Goal: Transaction & Acquisition: Purchase product/service

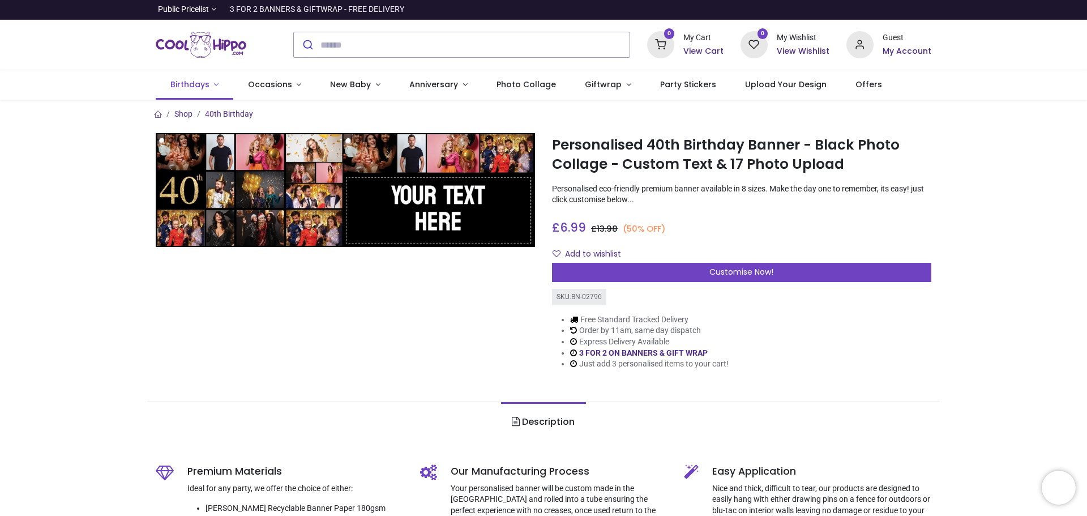
click at [186, 85] on span "Birthdays" at bounding box center [189, 84] width 39 height 11
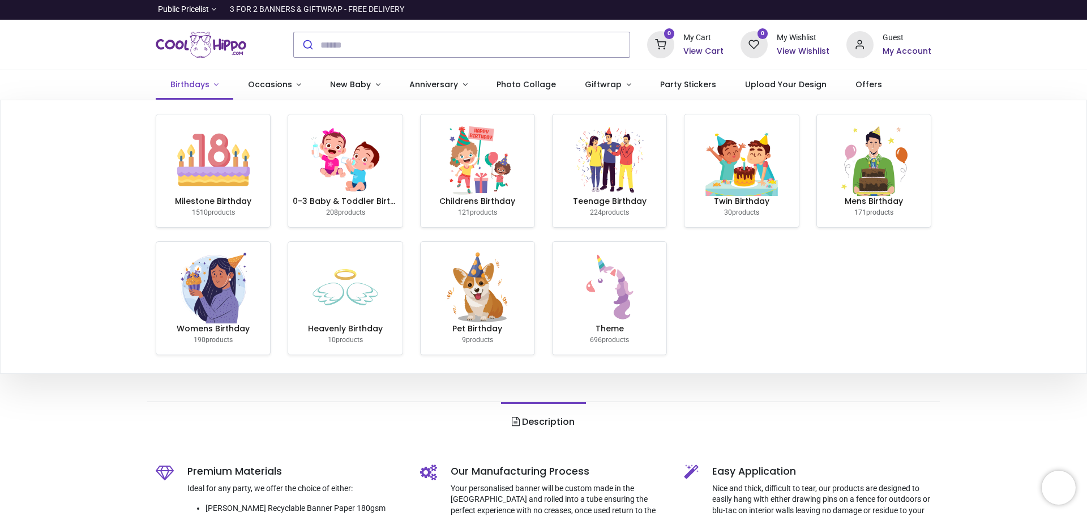
click at [186, 85] on span "Birthdays" at bounding box center [189, 84] width 39 height 11
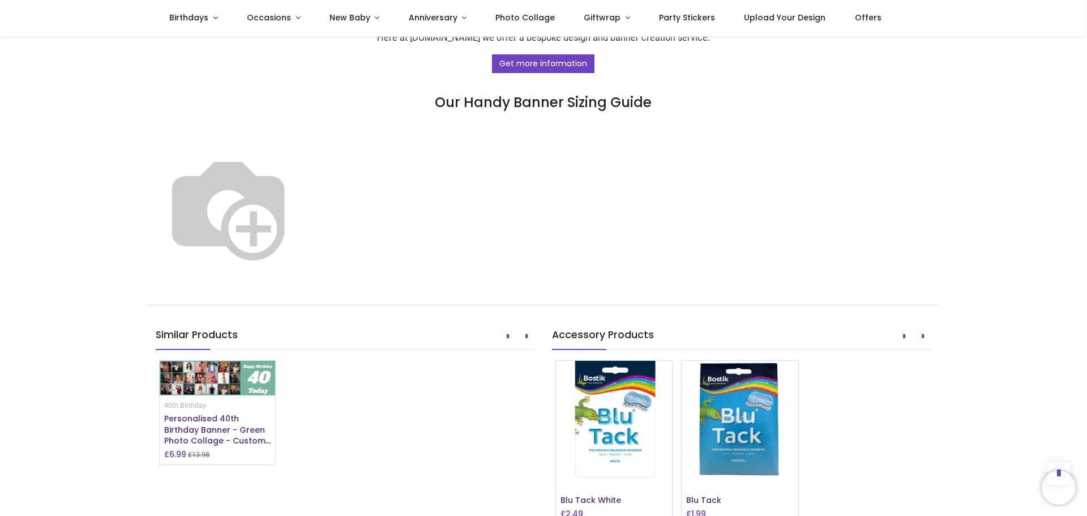
scroll to position [623, 0]
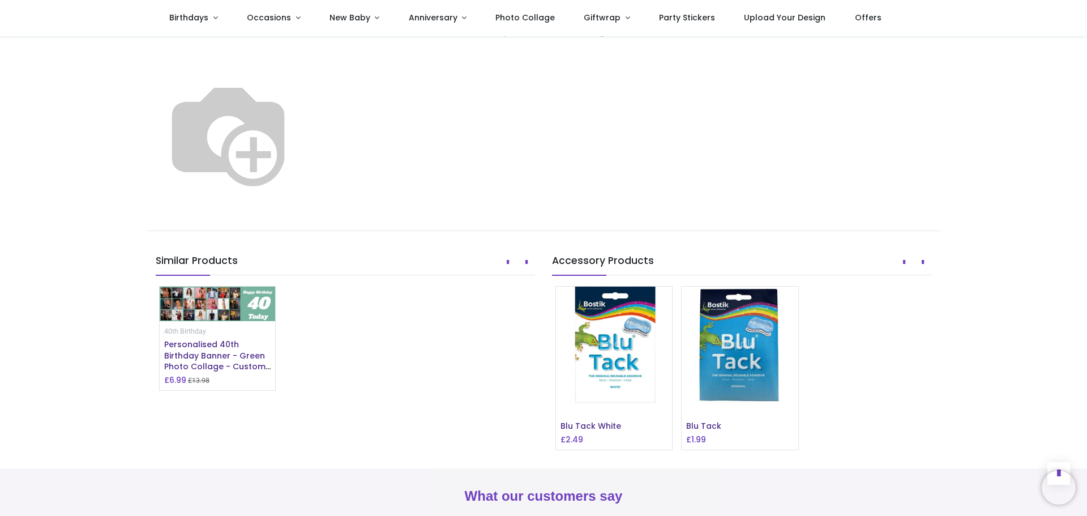
click at [301, 185] on img at bounding box center [228, 133] width 145 height 145
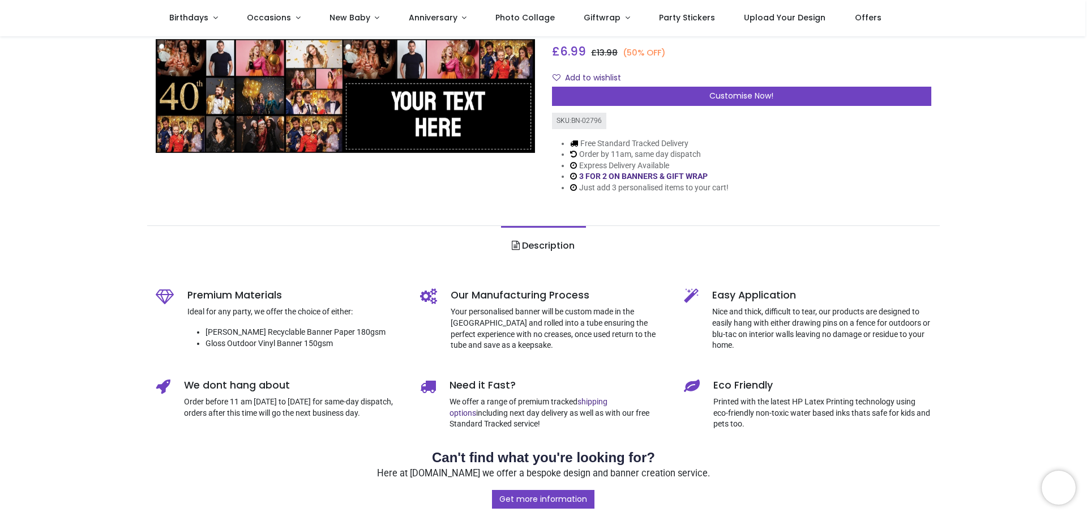
scroll to position [0, 0]
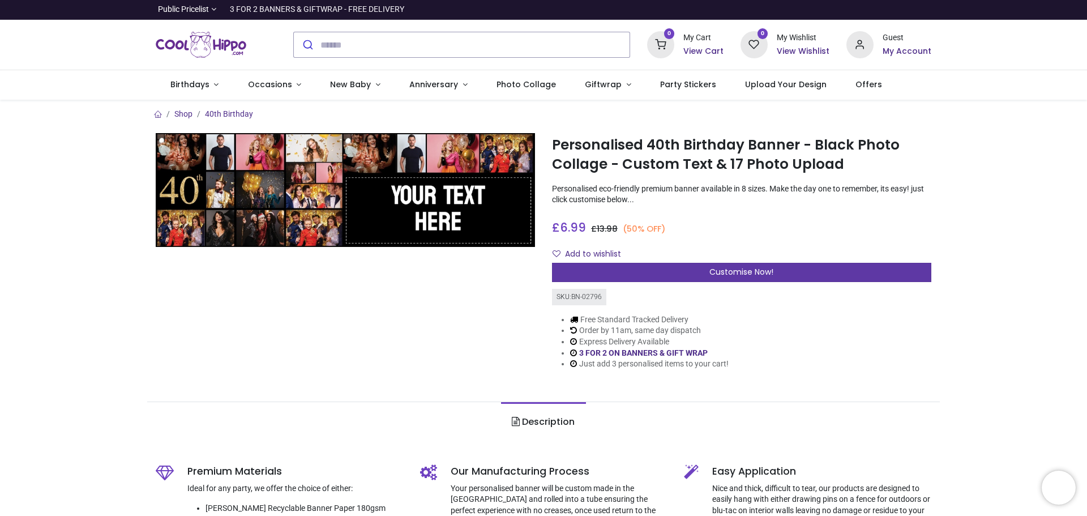
click at [734, 275] on span "Customise Now!" at bounding box center [741, 271] width 64 height 11
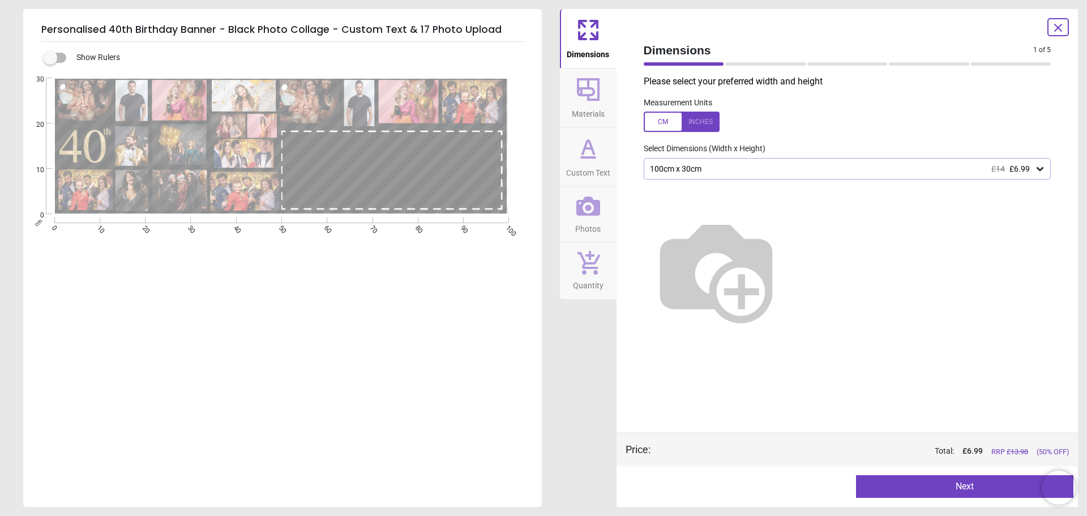
click at [773, 247] on img at bounding box center [716, 270] width 145 height 145
click at [741, 168] on div "100cm x 30cm £14 £6.99" at bounding box center [842, 169] width 386 height 10
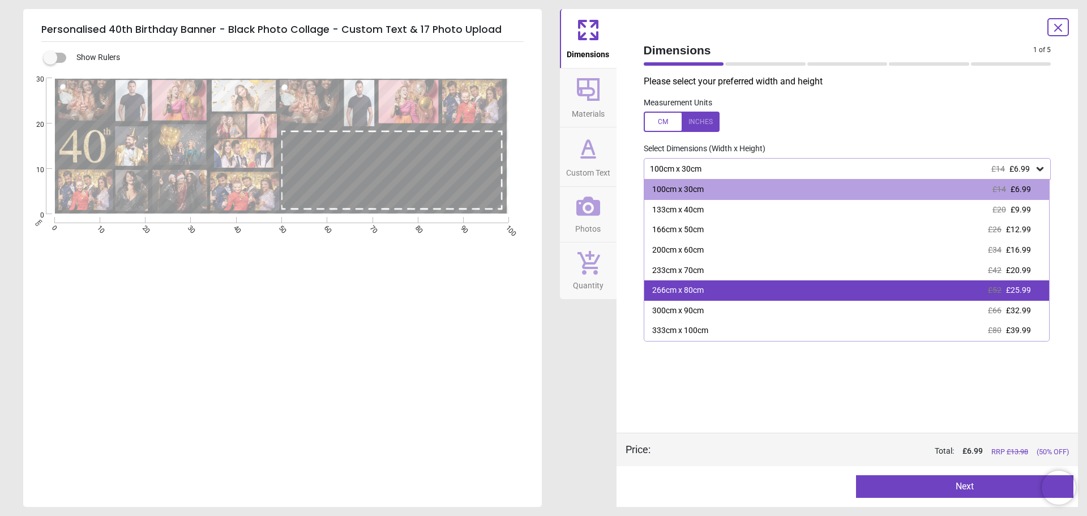
click at [739, 289] on div "266cm x 80cm £52 £25.99" at bounding box center [846, 290] width 405 height 20
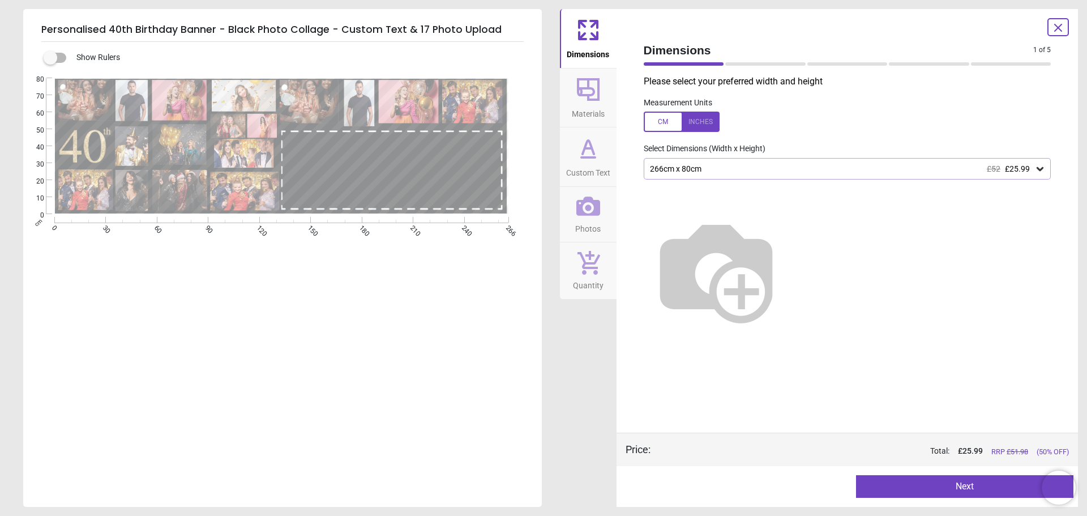
click at [989, 482] on button "Next" at bounding box center [964, 486] width 217 height 23
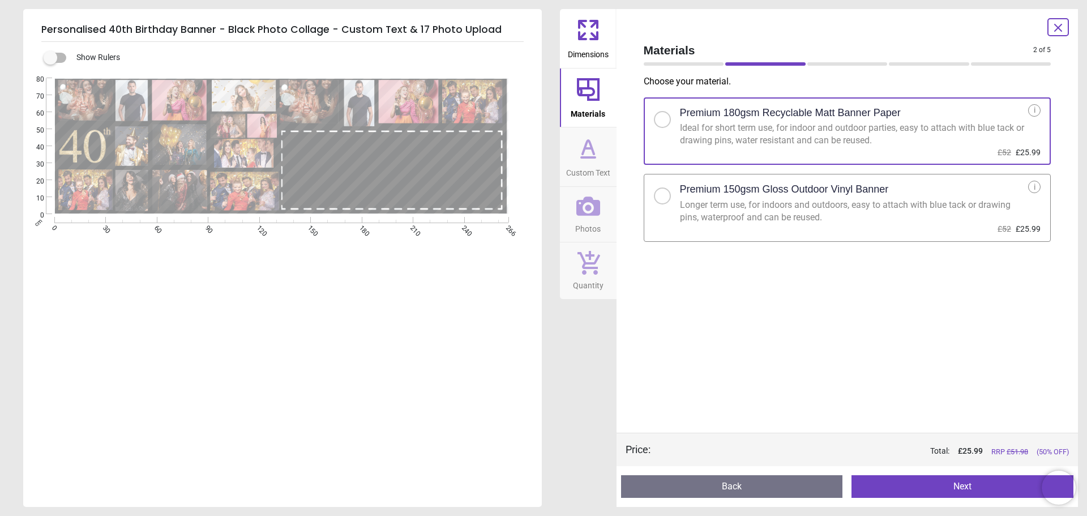
click at [781, 221] on div "Longer term use, for indoors and outdoors, easy to attach with blue tack or dra…" at bounding box center [854, 211] width 349 height 25
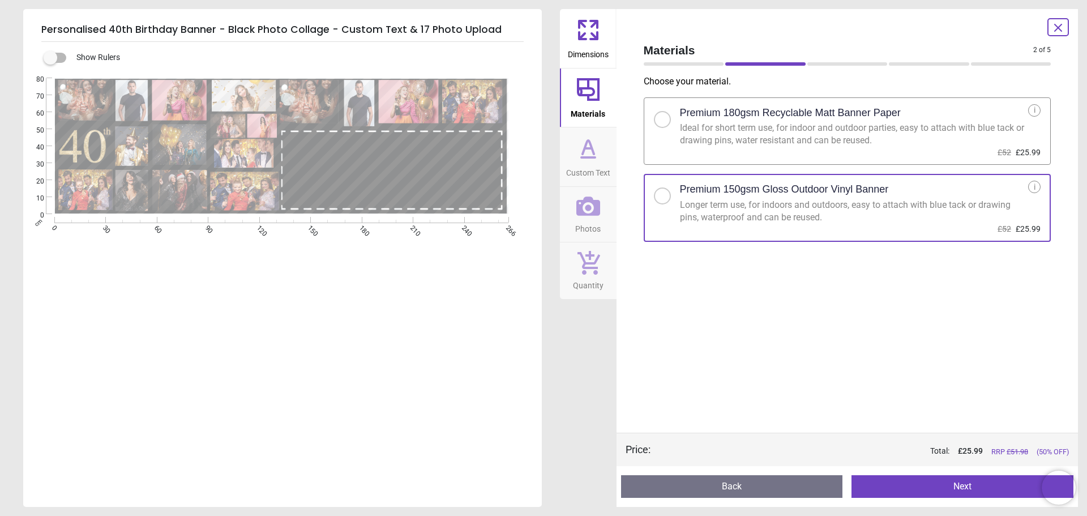
click at [982, 487] on button "Next" at bounding box center [963, 486] width 222 height 23
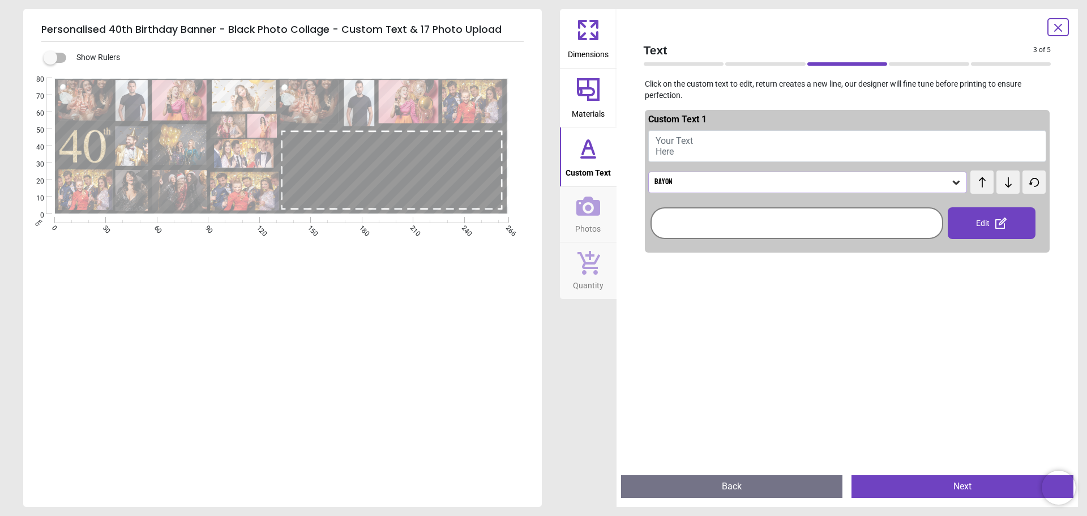
click at [691, 142] on span "Your Text Here" at bounding box center [674, 146] width 37 height 22
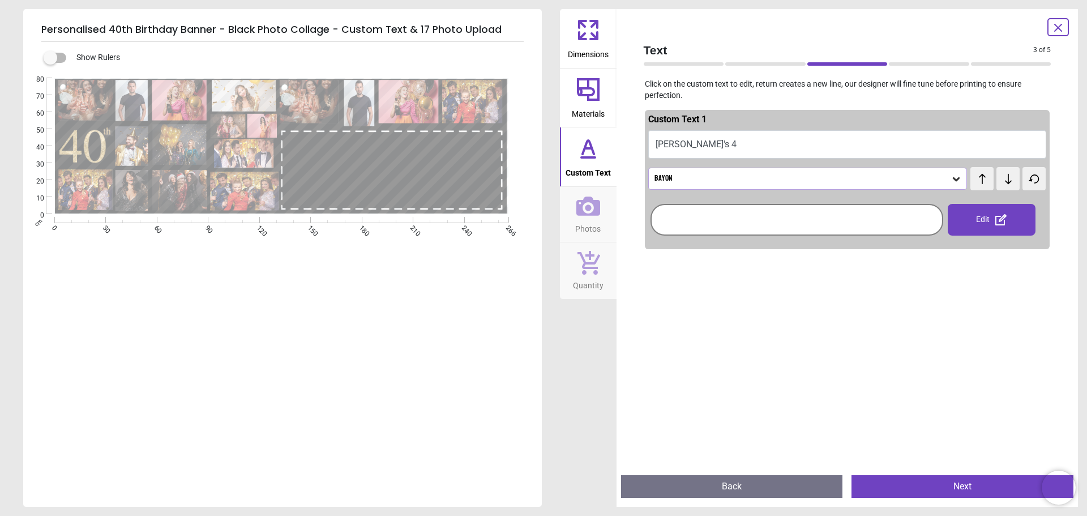
scroll to position [16, 0]
type textarea "*"
type textarea "**********"
click at [1000, 184] on icon at bounding box center [1008, 178] width 17 height 11
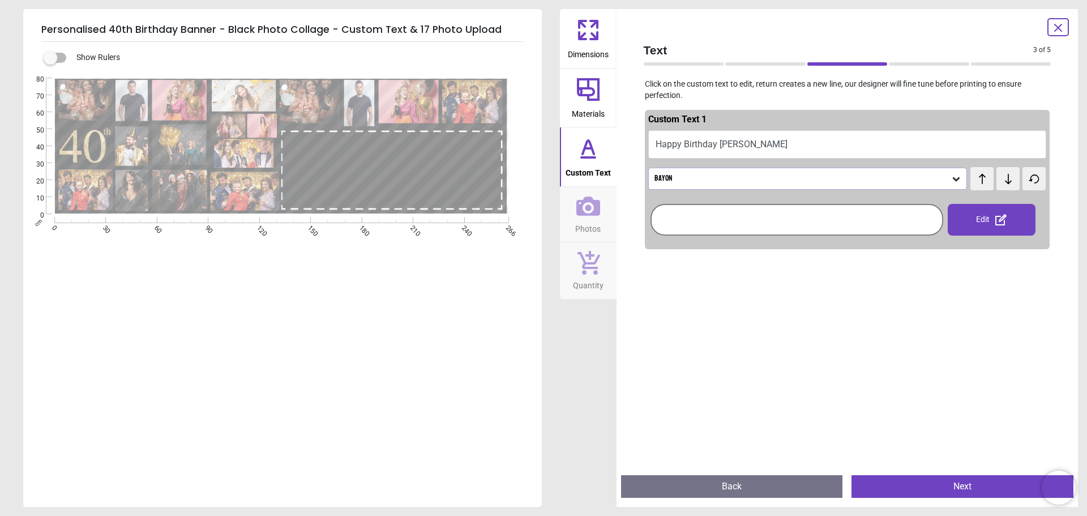
scroll to position [0, 0]
click at [1000, 184] on icon at bounding box center [1008, 178] width 17 height 11
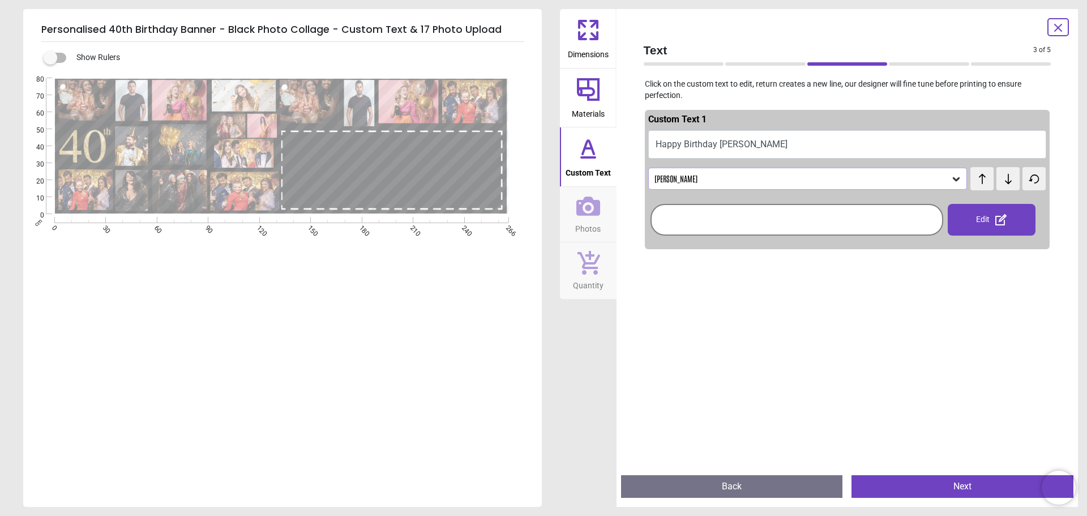
click at [1000, 184] on icon at bounding box center [1008, 178] width 17 height 11
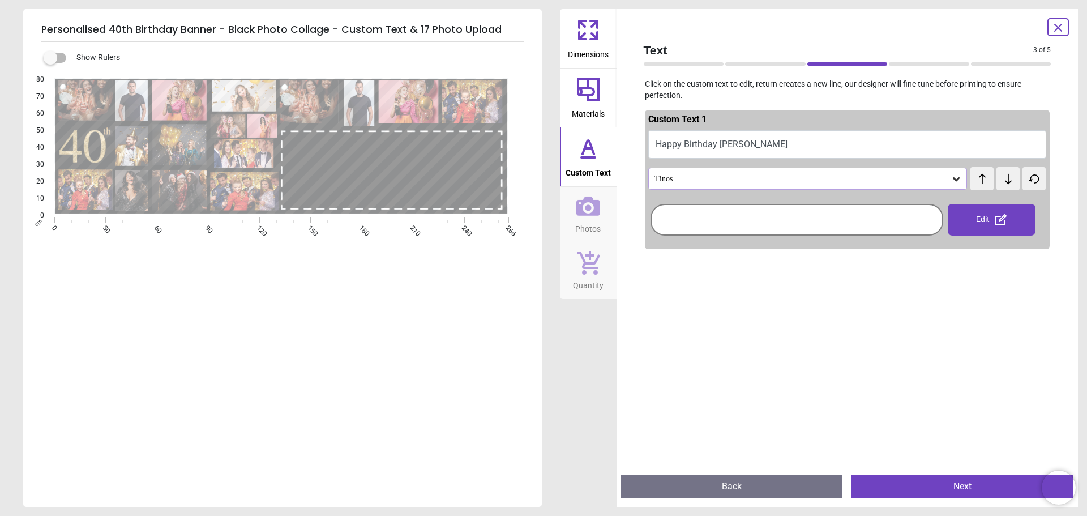
click at [977, 182] on icon at bounding box center [982, 178] width 17 height 11
click at [1001, 180] on icon at bounding box center [1008, 178] width 17 height 11
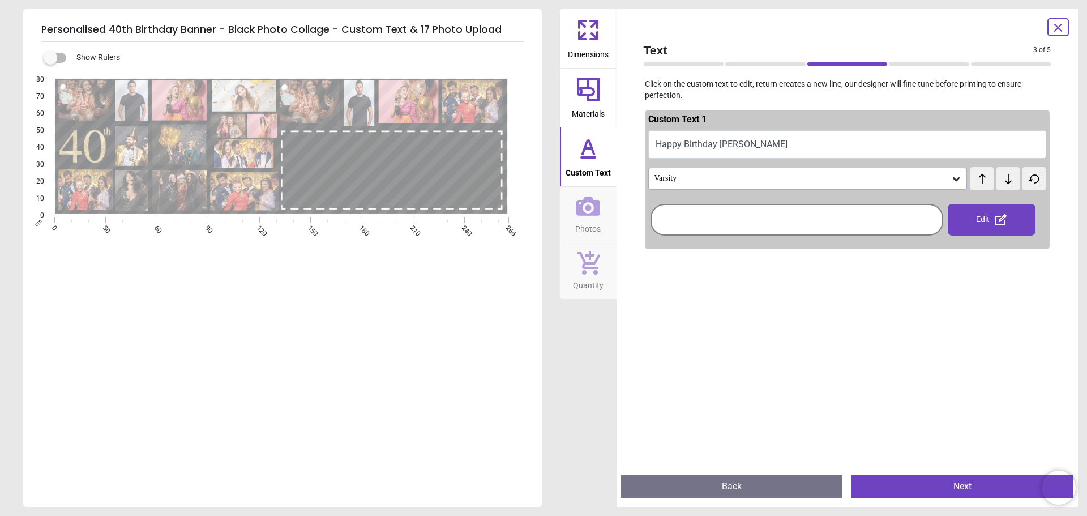
click at [1001, 180] on icon at bounding box center [1008, 178] width 17 height 11
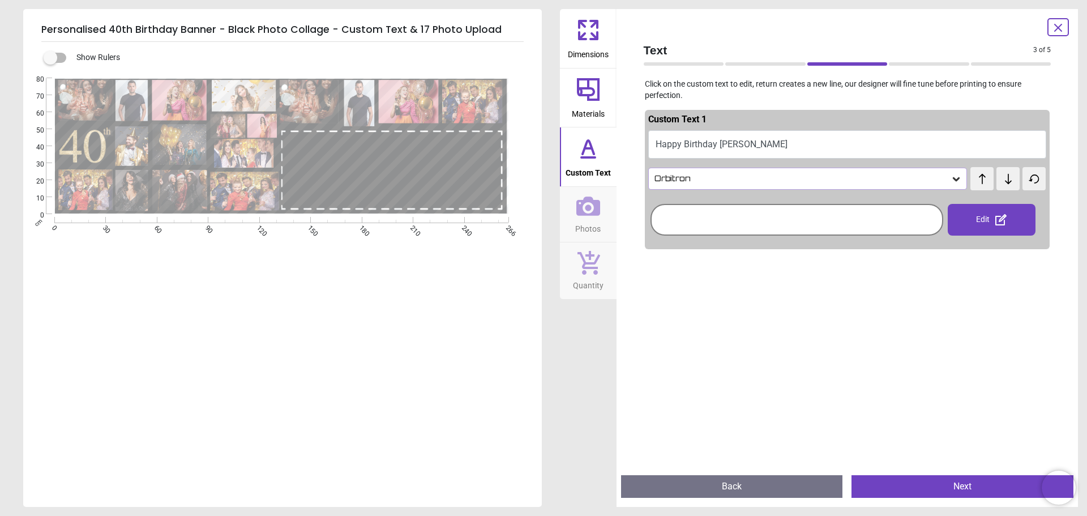
click at [1001, 180] on icon at bounding box center [1008, 178] width 17 height 11
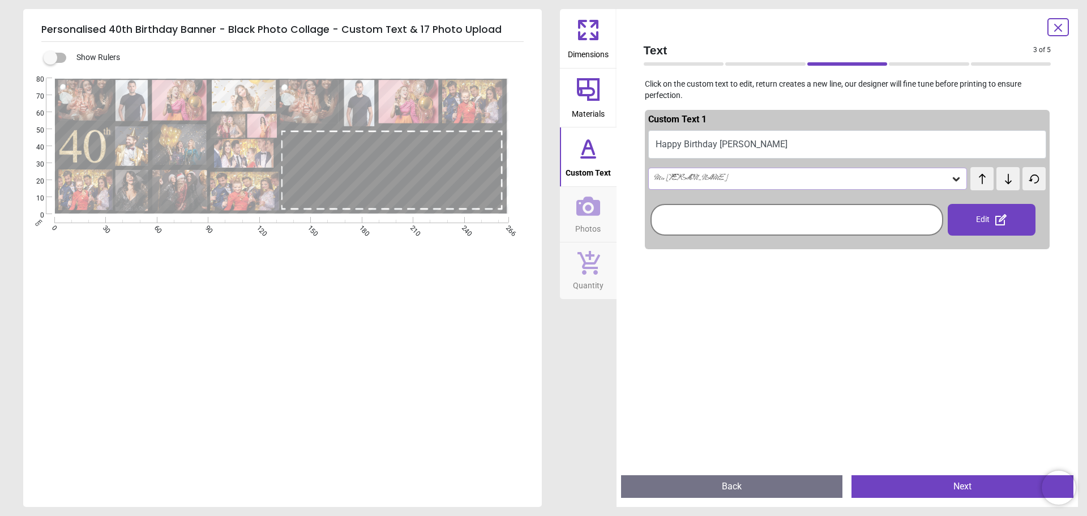
click at [971, 180] on button at bounding box center [982, 178] width 23 height 23
click at [997, 229] on div "Edit" at bounding box center [992, 220] width 88 height 32
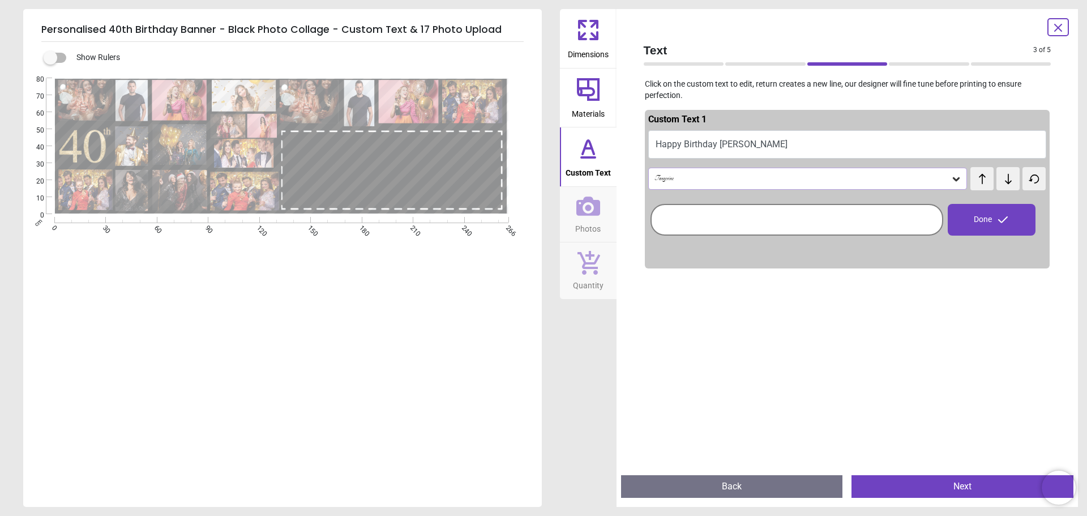
click at [927, 211] on div at bounding box center [796, 220] width 287 height 26
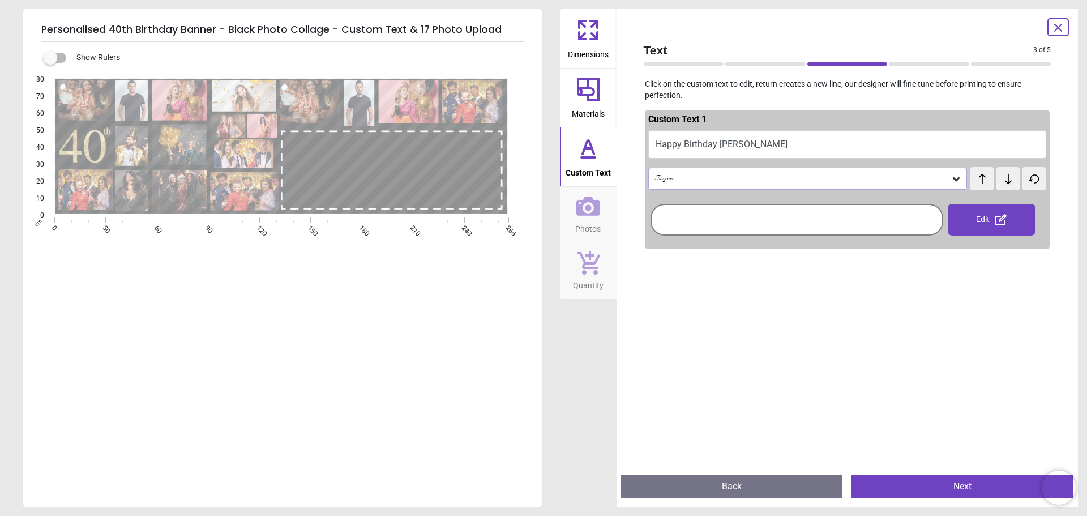
click at [927, 211] on div at bounding box center [796, 220] width 287 height 26
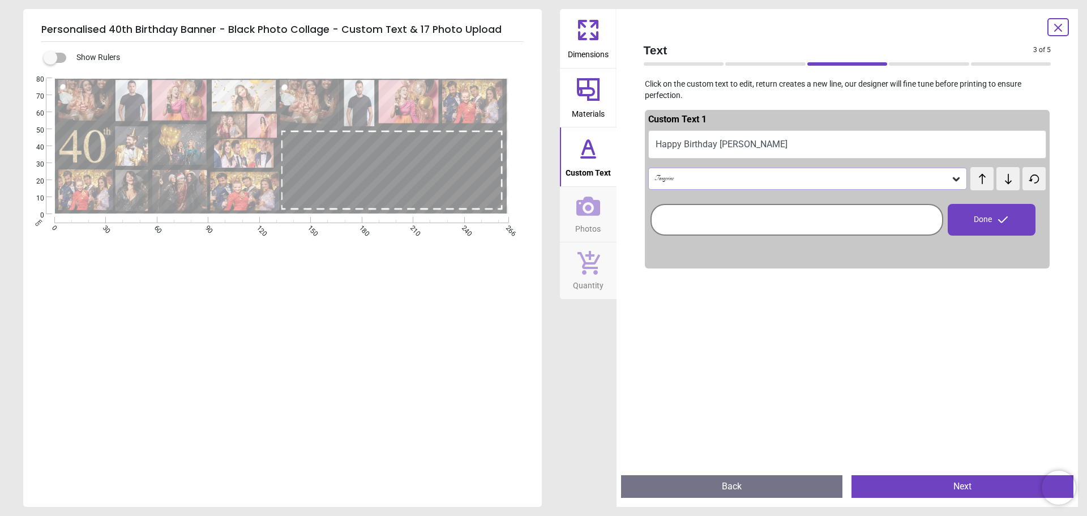
click at [927, 211] on div at bounding box center [796, 220] width 287 height 26
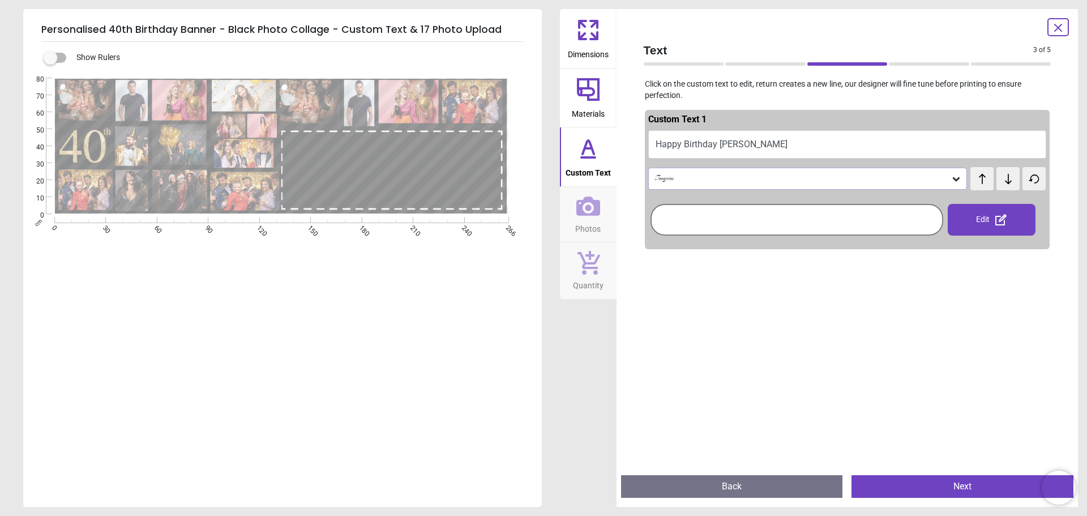
click at [927, 211] on div at bounding box center [796, 220] width 287 height 26
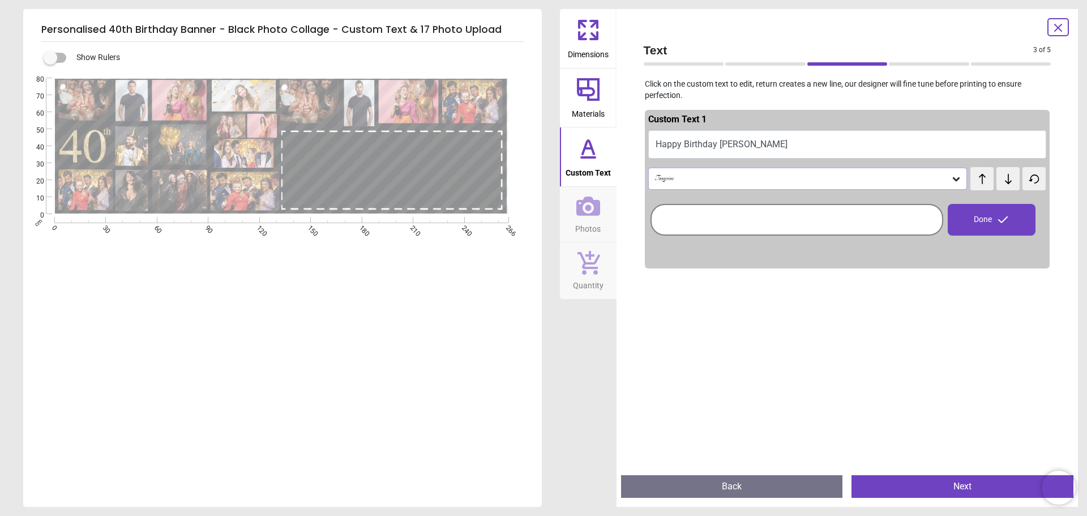
click at [927, 211] on div at bounding box center [796, 220] width 287 height 26
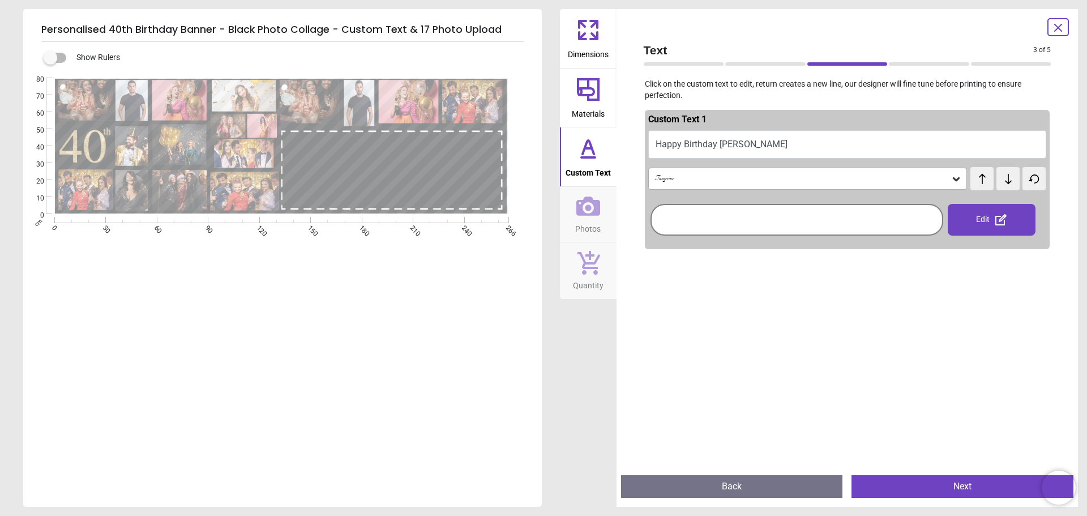
click at [582, 49] on span "Dimensions" at bounding box center [588, 52] width 41 height 17
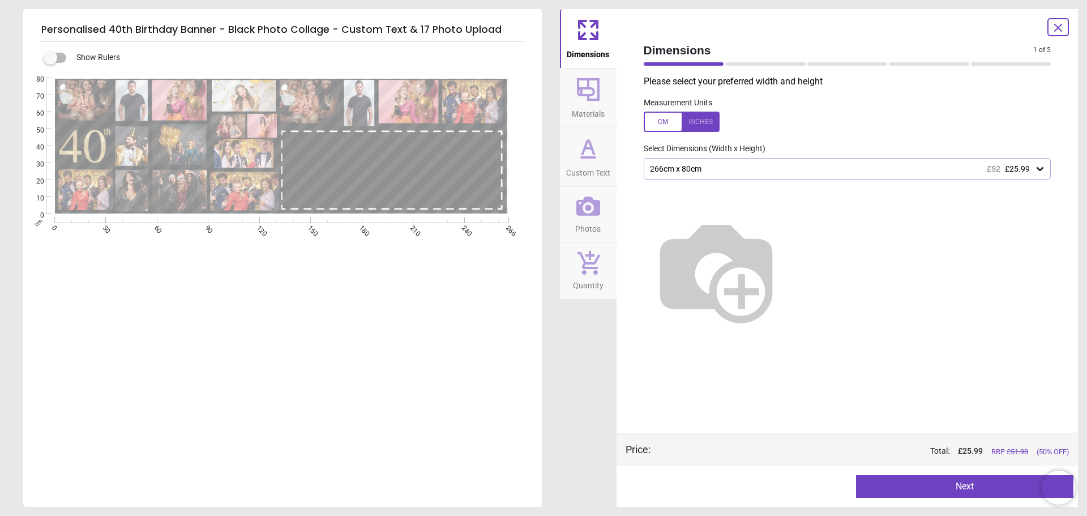
click at [593, 93] on icon at bounding box center [588, 89] width 27 height 27
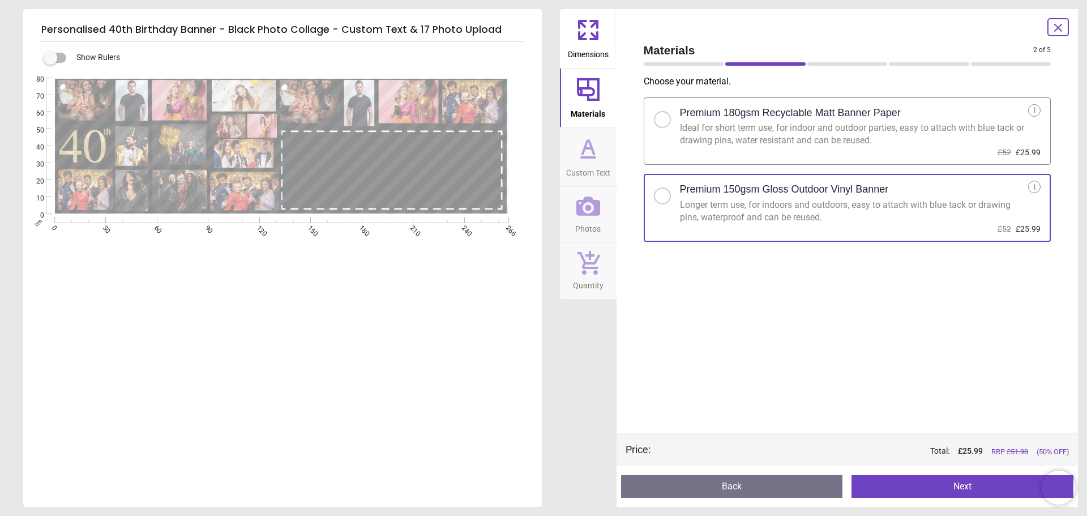
click at [597, 185] on button "Custom Text" at bounding box center [588, 156] width 57 height 59
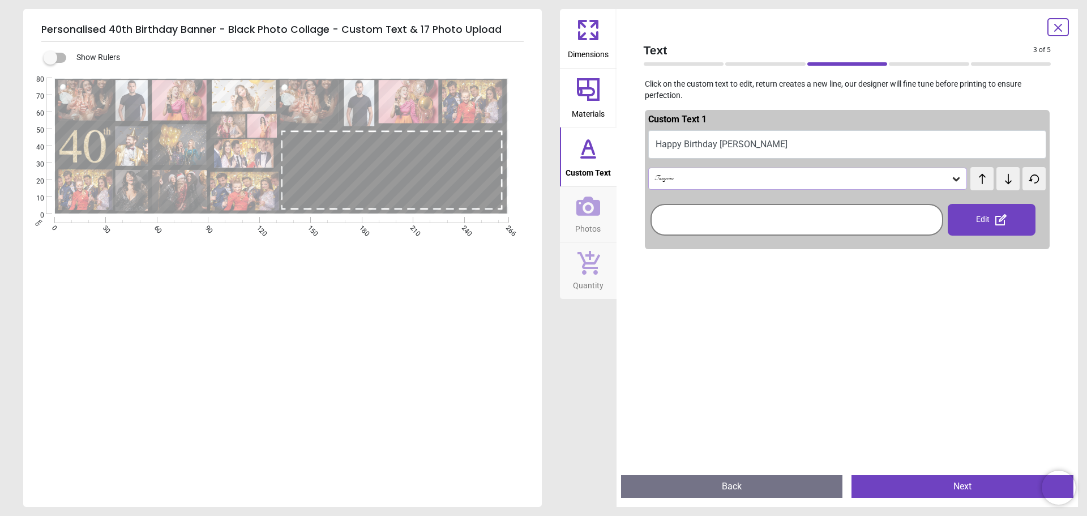
click at [594, 210] on icon at bounding box center [588, 205] width 24 height 19
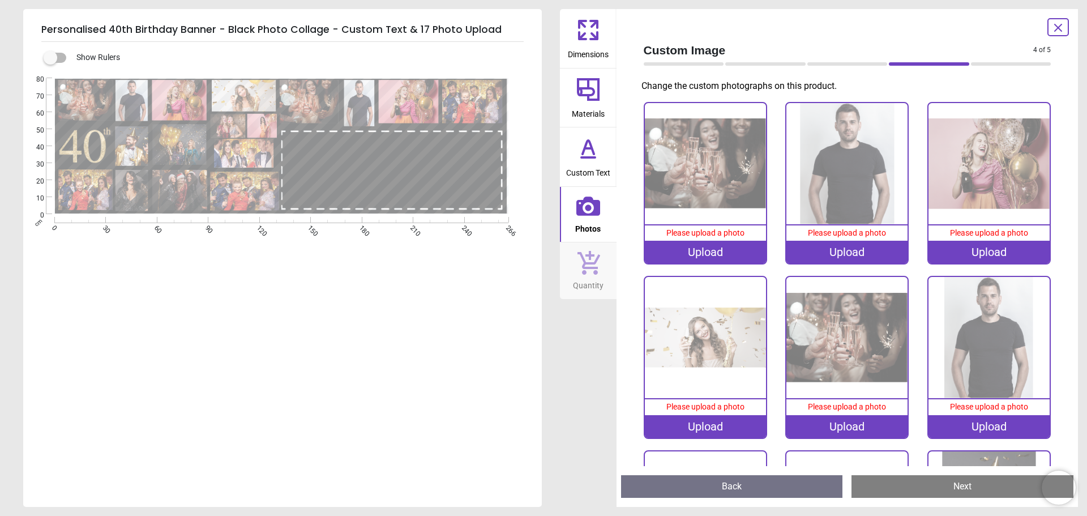
click at [591, 165] on span "Custom Text" at bounding box center [588, 170] width 44 height 17
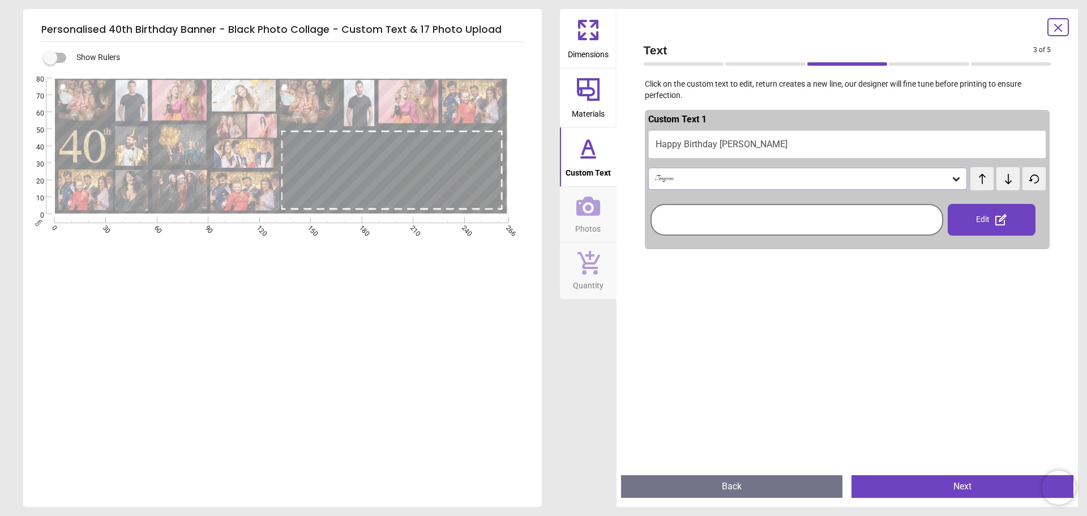
click at [986, 211] on div "Edit" at bounding box center [992, 220] width 88 height 32
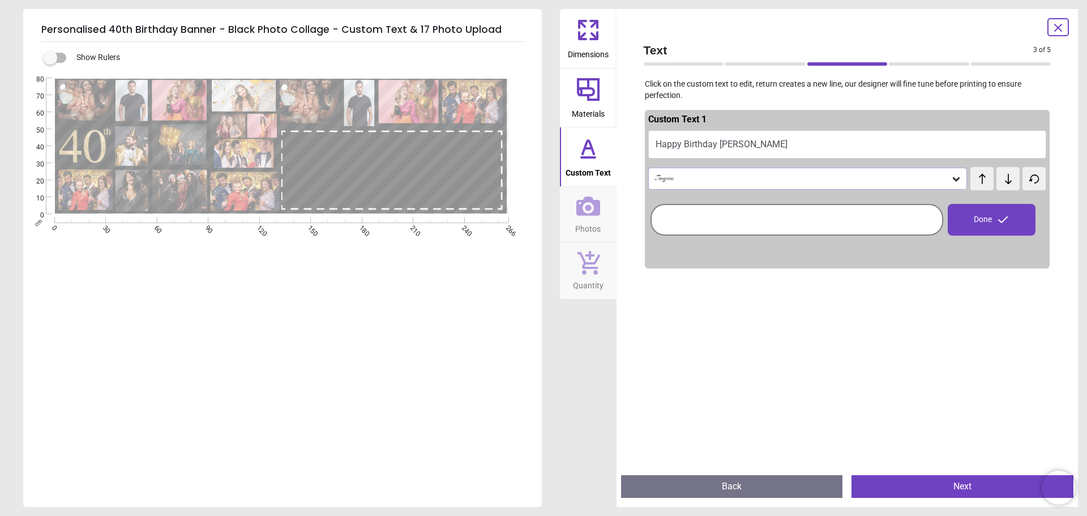
click at [986, 211] on div "Done" at bounding box center [992, 220] width 88 height 32
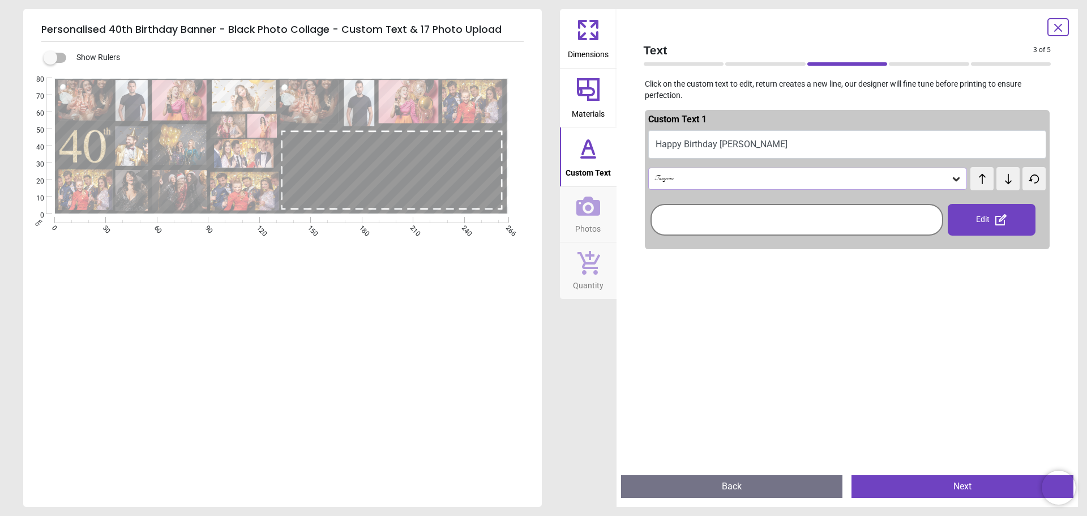
click at [986, 211] on div "Edit" at bounding box center [992, 220] width 88 height 32
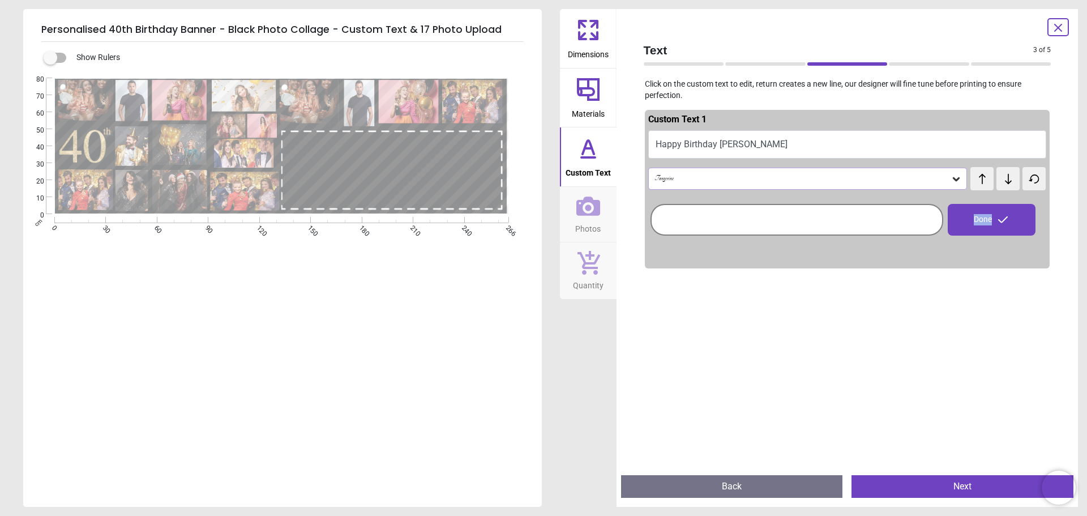
click at [986, 211] on div "Done" at bounding box center [992, 220] width 88 height 32
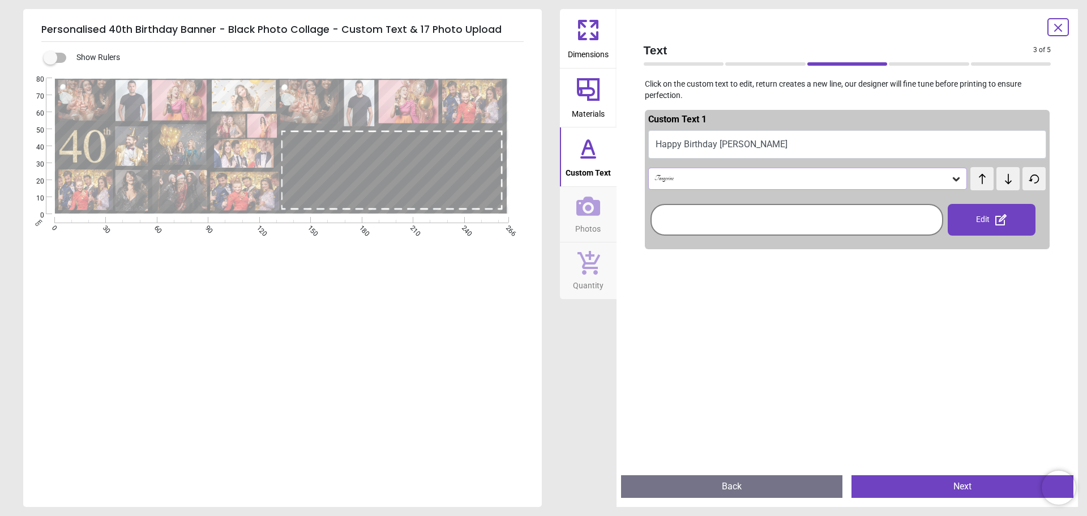
click at [986, 211] on div "Edit" at bounding box center [992, 220] width 88 height 32
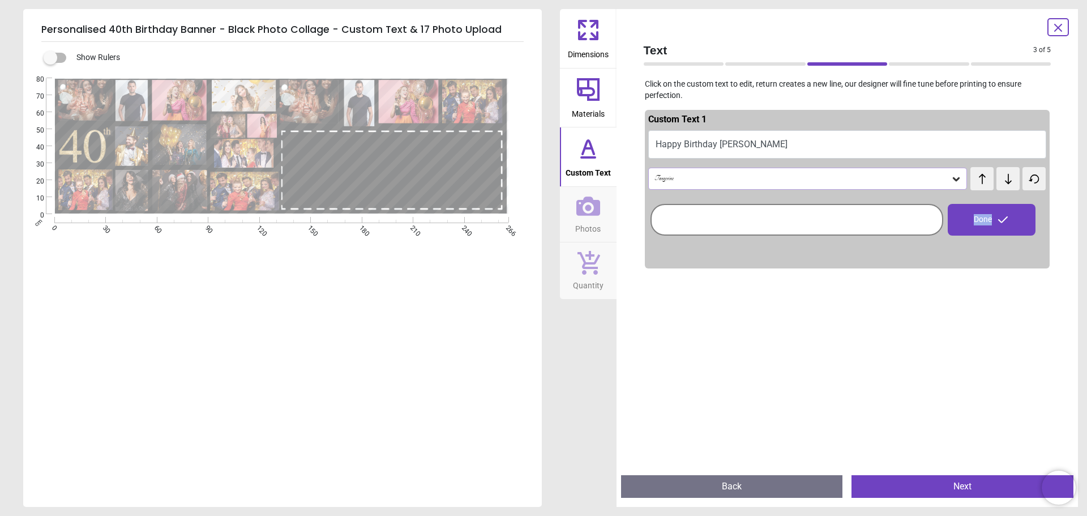
click at [947, 240] on div "Done" at bounding box center [991, 219] width 97 height 45
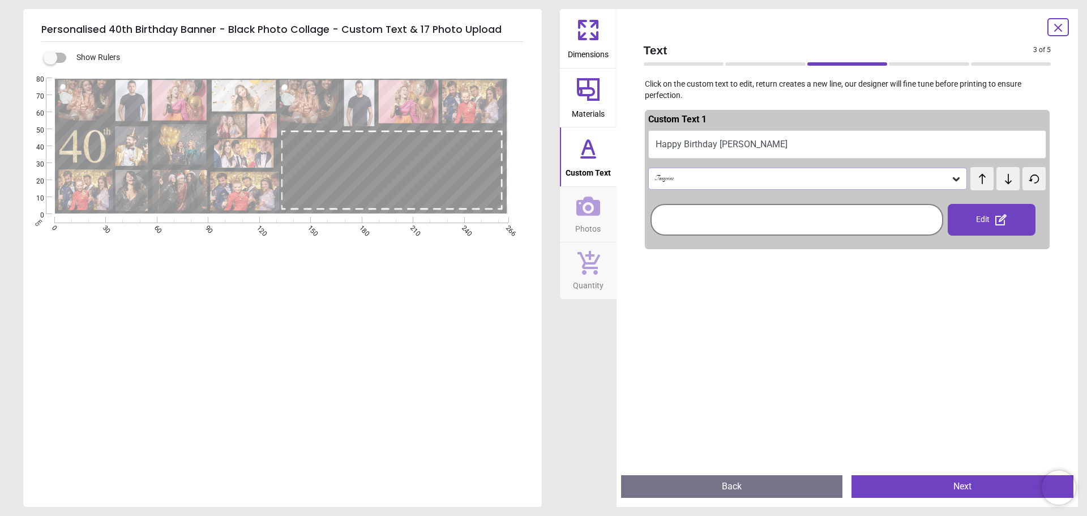
drag, startPoint x: 925, startPoint y: 269, endPoint x: 757, endPoint y: 245, distance: 169.9
click at [900, 266] on div at bounding box center [847, 512] width 405 height 516
click at [757, 245] on div "Custom Text 1 Happy Birthday [PERSON_NAME] test test Edit" at bounding box center [847, 179] width 405 height 139
click at [757, 244] on div "Edit" at bounding box center [847, 221] width 399 height 49
click at [1027, 183] on icon at bounding box center [1034, 178] width 17 height 11
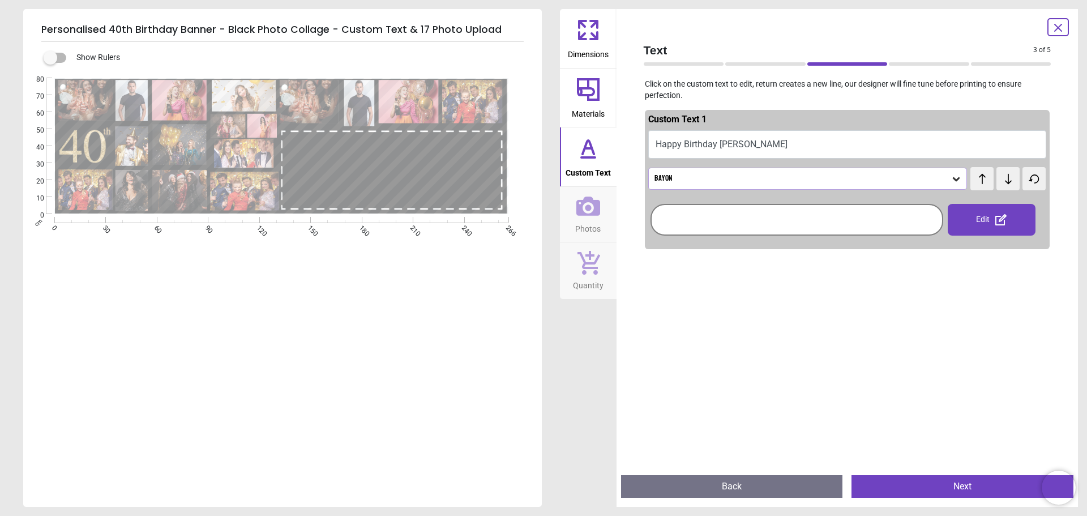
click at [1005, 182] on icon at bounding box center [1008, 178] width 7 height 10
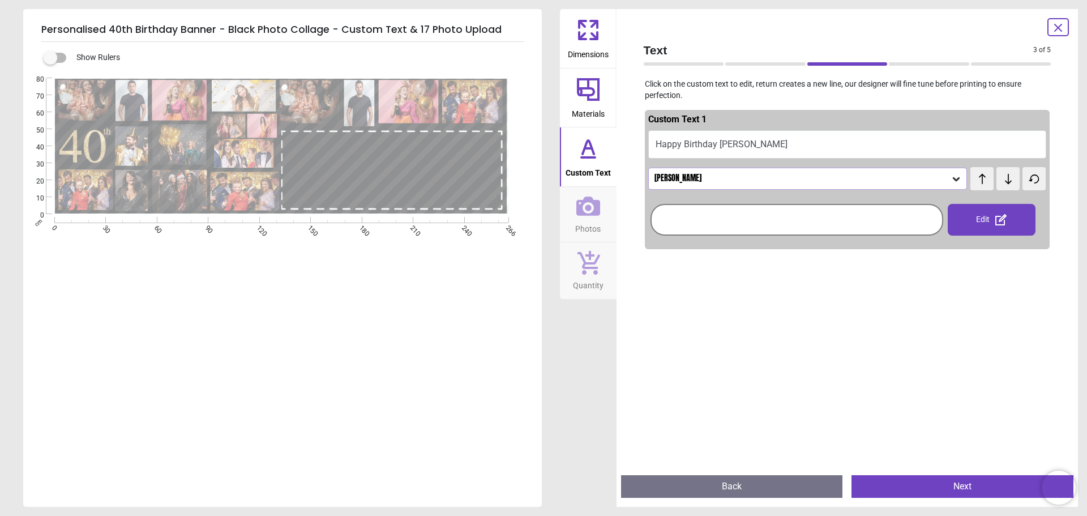
click at [1005, 182] on icon at bounding box center [1008, 178] width 7 height 10
click at [929, 175] on div "[GEOGRAPHIC_DATA]" at bounding box center [802, 179] width 298 height 10
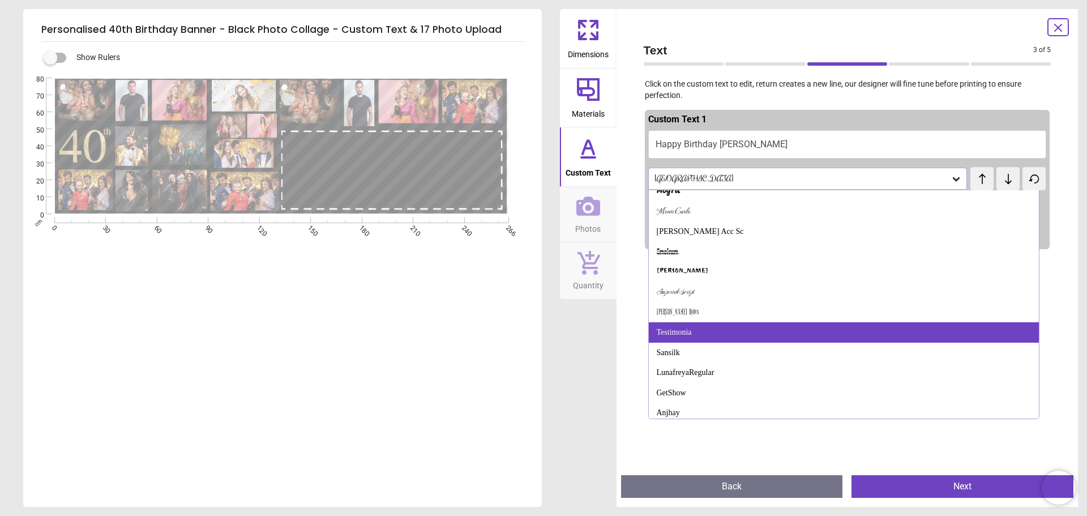
scroll to position [578, 0]
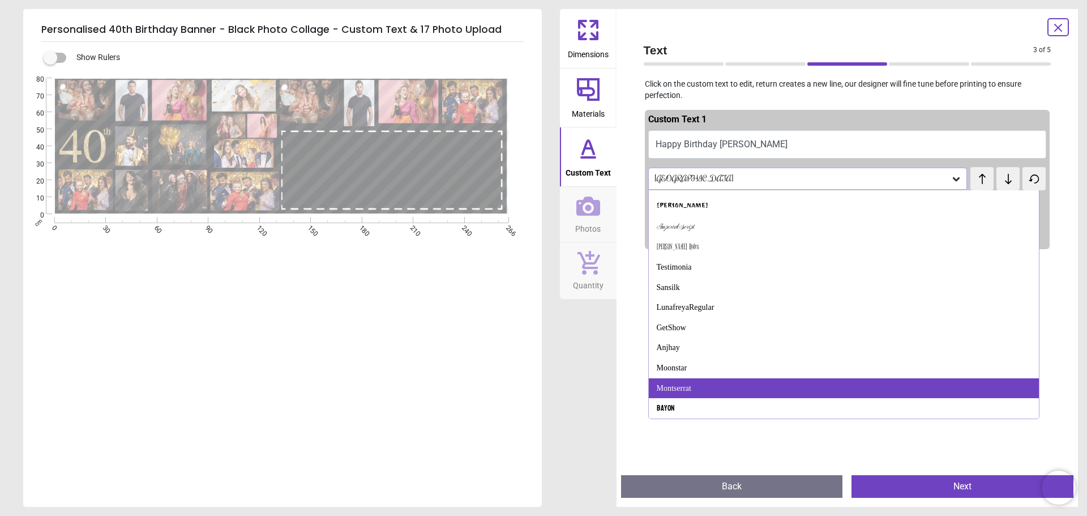
click at [913, 379] on div "Montserrat" at bounding box center [844, 388] width 391 height 20
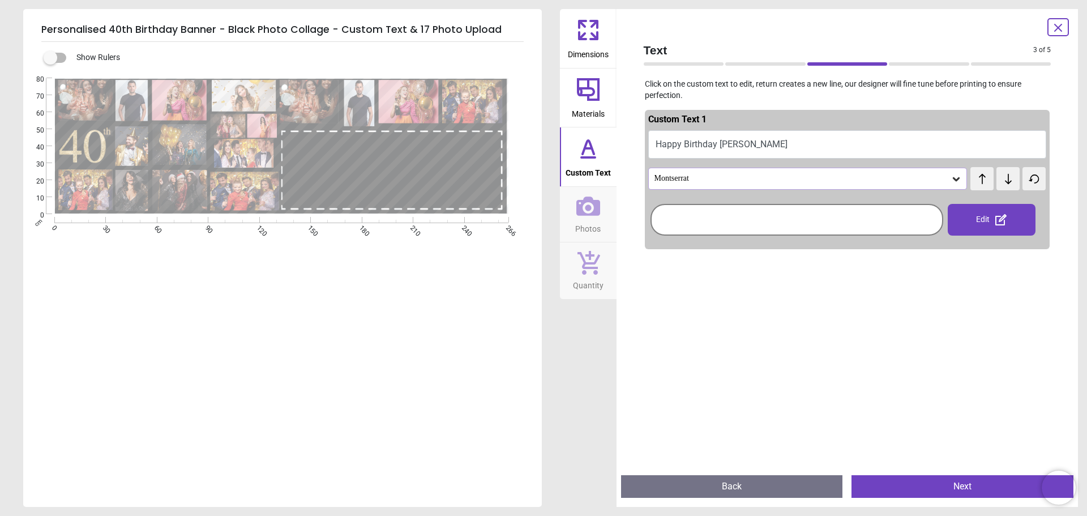
click at [977, 179] on span "test" at bounding box center [978, 172] width 14 height 14
click at [978, 183] on icon at bounding box center [982, 178] width 17 height 11
click at [1000, 180] on icon at bounding box center [1008, 178] width 17 height 11
click at [924, 177] on div "Montserrat" at bounding box center [802, 179] width 298 height 10
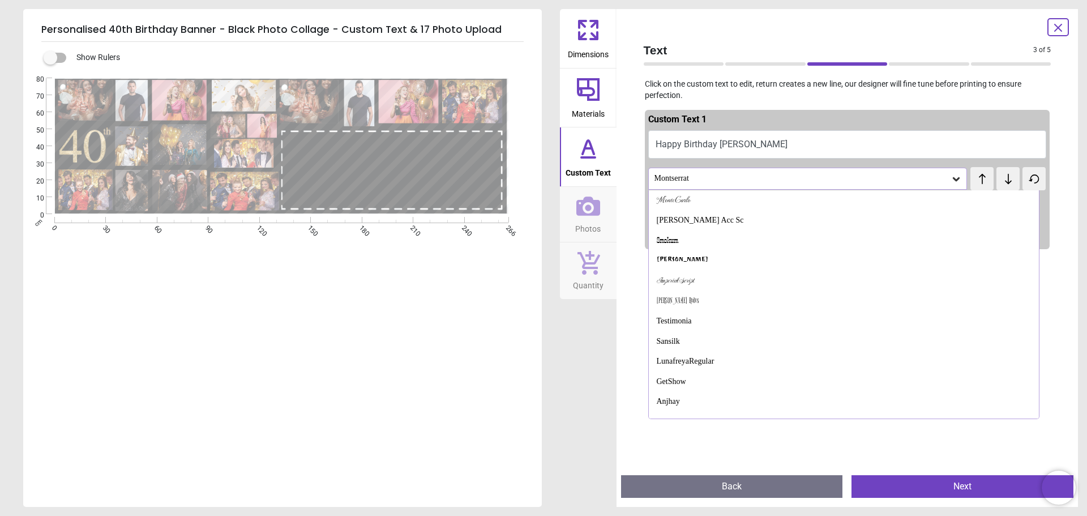
click at [986, 176] on span "test" at bounding box center [989, 172] width 11 height 8
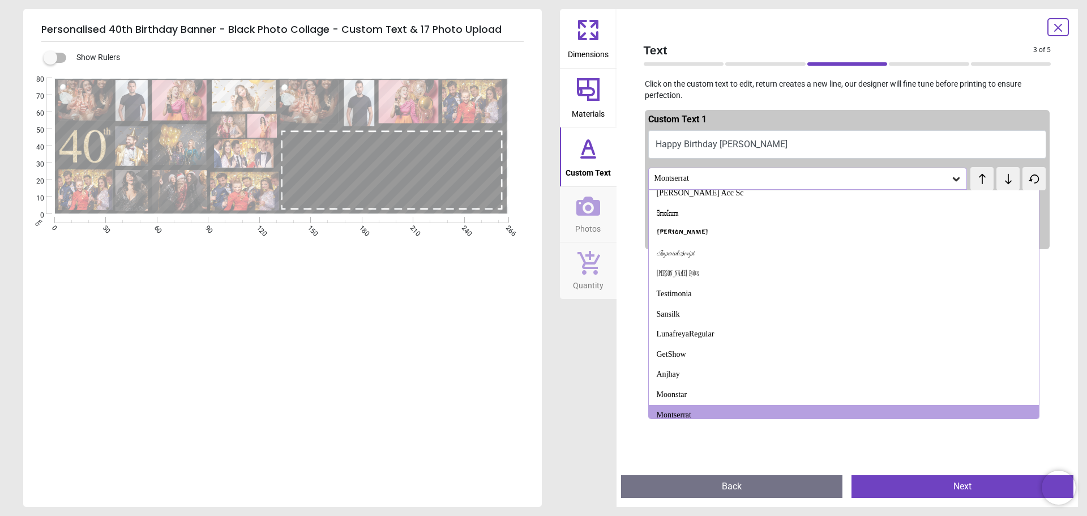
scroll to position [558, 0]
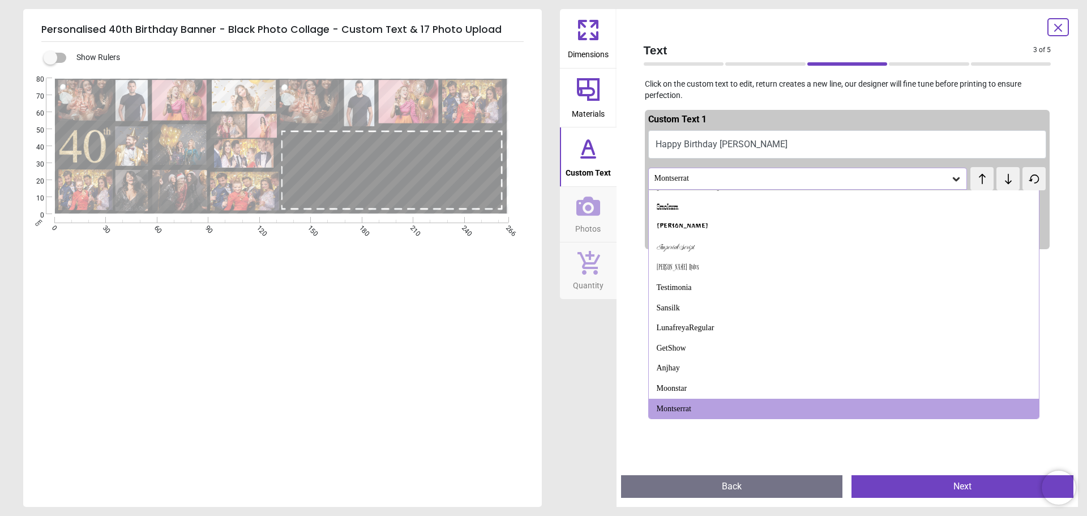
click at [984, 177] on span "test" at bounding box center [989, 172] width 11 height 8
click at [1002, 177] on icon at bounding box center [1008, 178] width 17 height 11
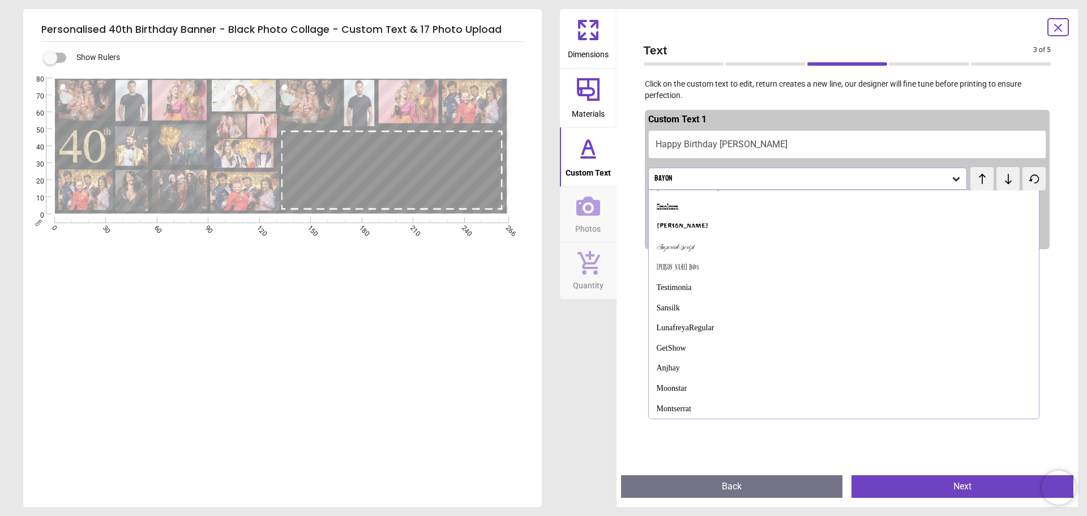
scroll to position [578, 0]
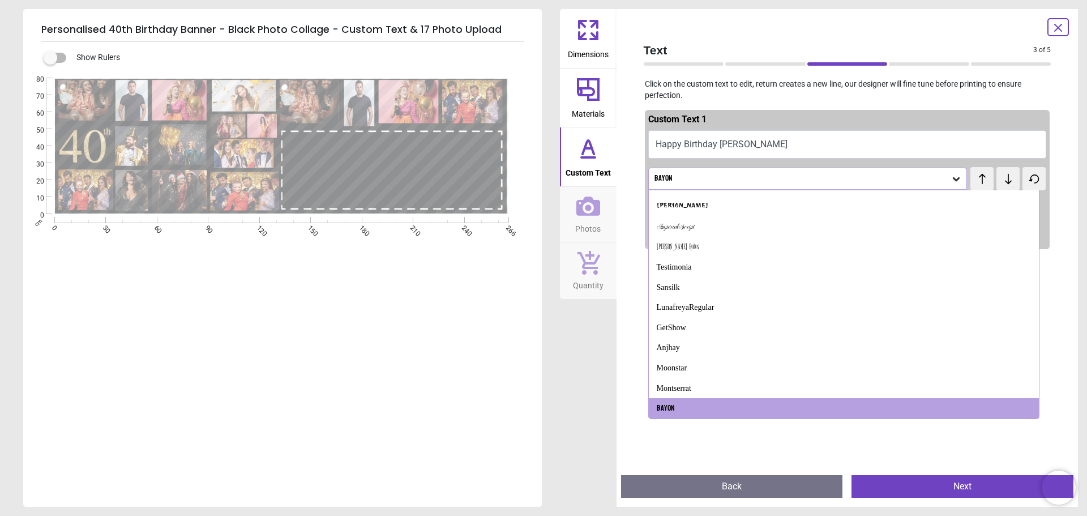
click at [982, 159] on div "Custom Text 1 Happy Birthday [PERSON_NAME] test test [PERSON_NAME] - Bold Alfa …" at bounding box center [847, 179] width 405 height 139
click at [981, 178] on div "test test" at bounding box center [983, 172] width 24 height 11
click at [991, 177] on span "test" at bounding box center [989, 172] width 11 height 8
click at [1000, 179] on icon at bounding box center [1008, 178] width 17 height 11
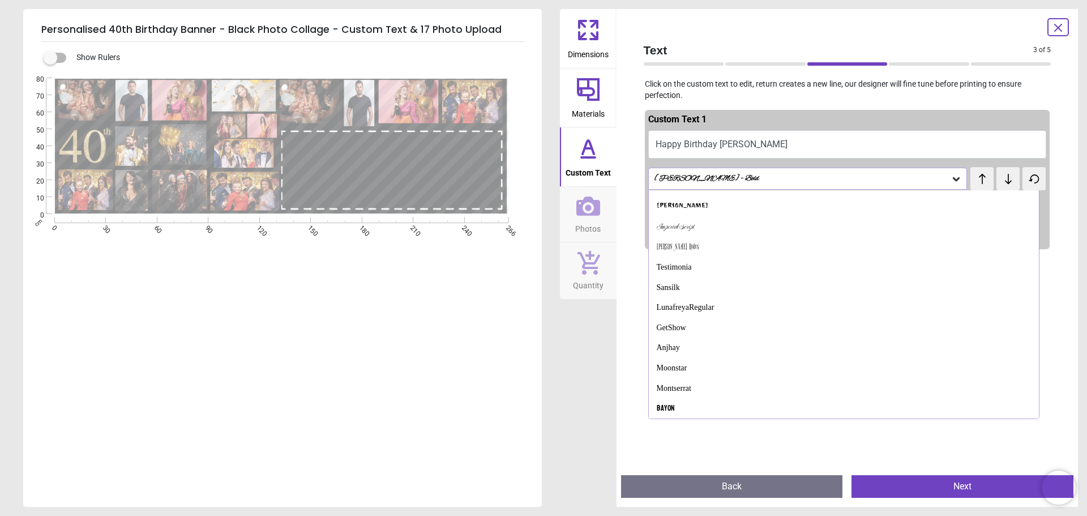
click at [1000, 179] on icon at bounding box center [1008, 178] width 17 height 11
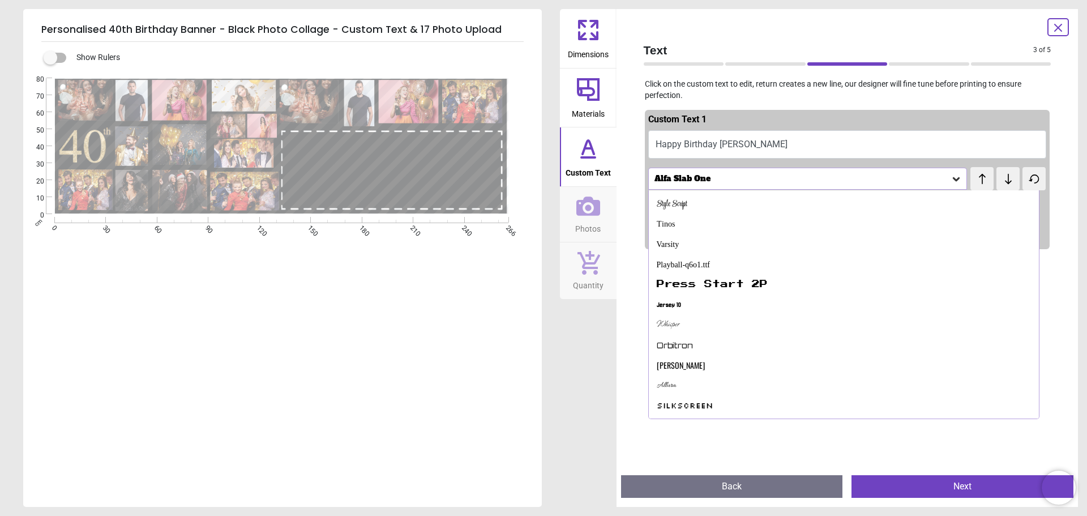
click at [994, 179] on span "test" at bounding box center [995, 172] width 14 height 14
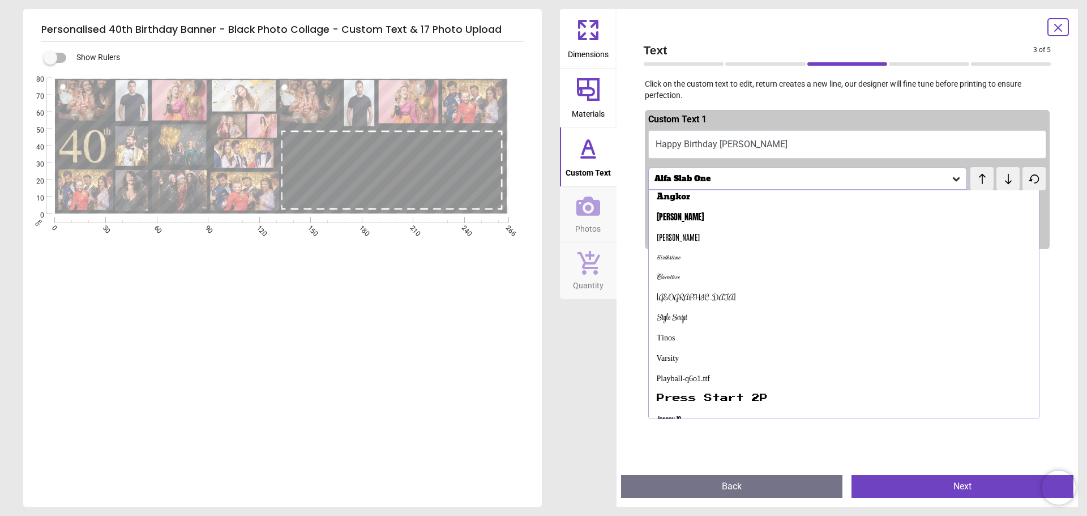
scroll to position [20, 0]
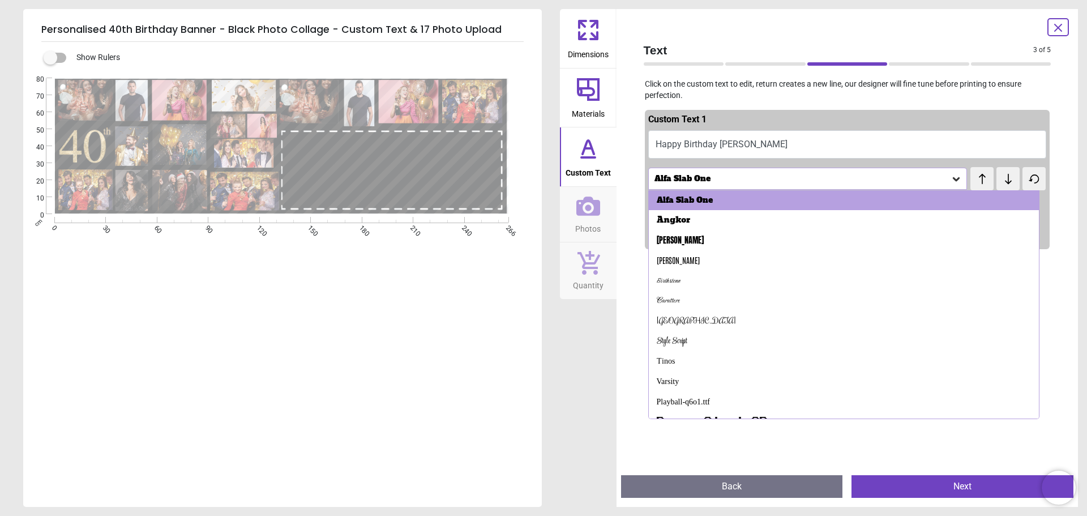
click at [994, 179] on span "test" at bounding box center [995, 172] width 14 height 14
click at [1000, 182] on icon at bounding box center [1008, 178] width 17 height 11
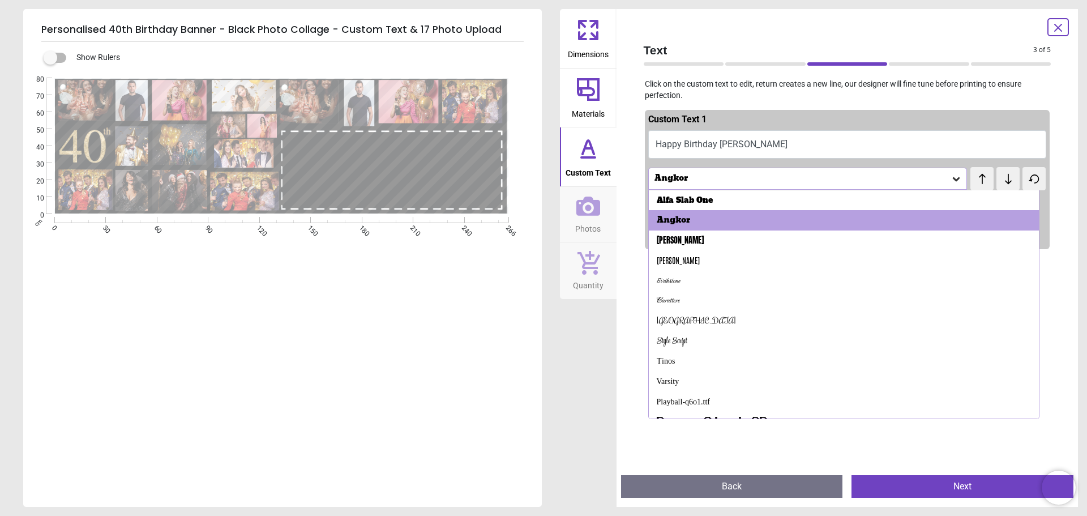
click at [1000, 180] on icon at bounding box center [1008, 178] width 17 height 11
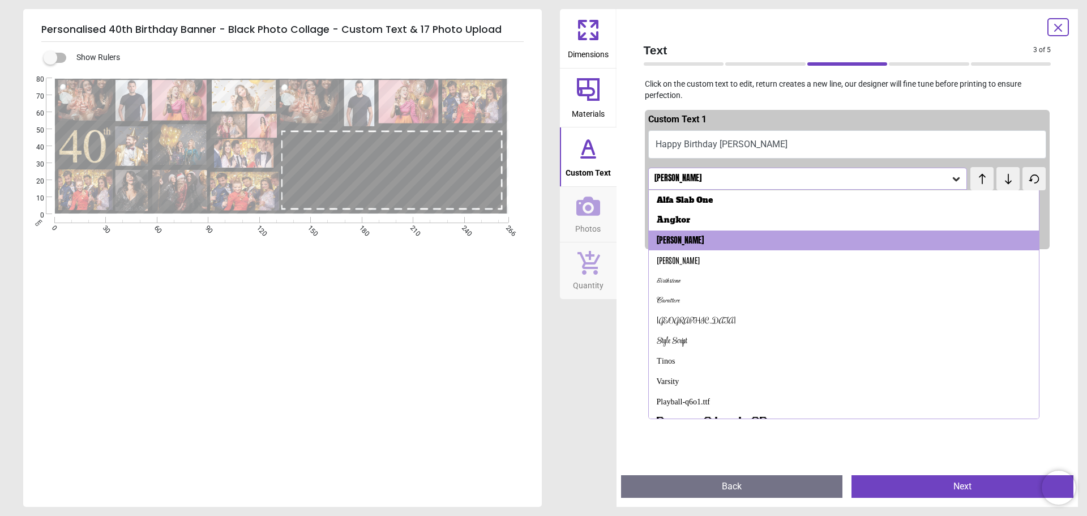
click at [1000, 179] on icon at bounding box center [1008, 178] width 17 height 11
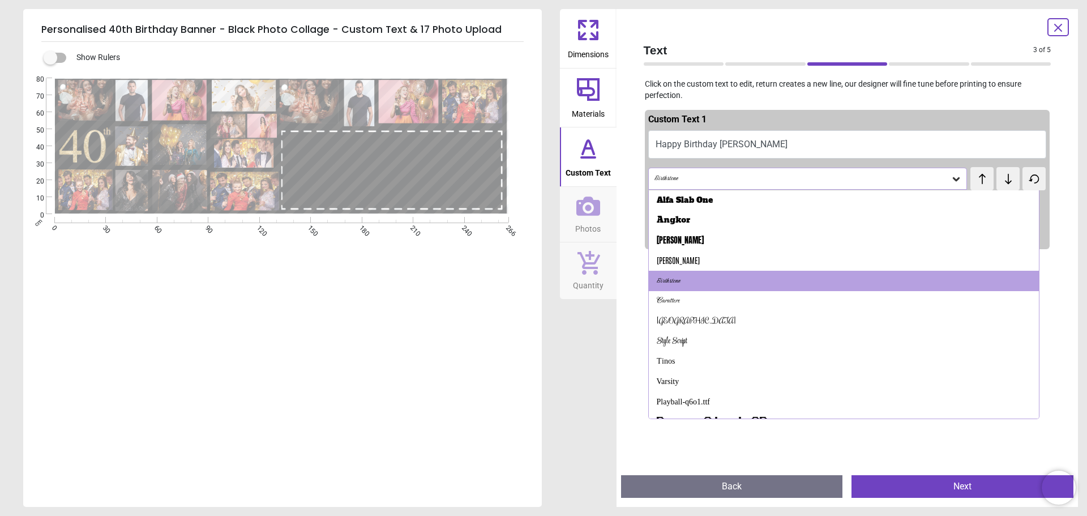
click at [1000, 179] on icon at bounding box center [1008, 178] width 17 height 11
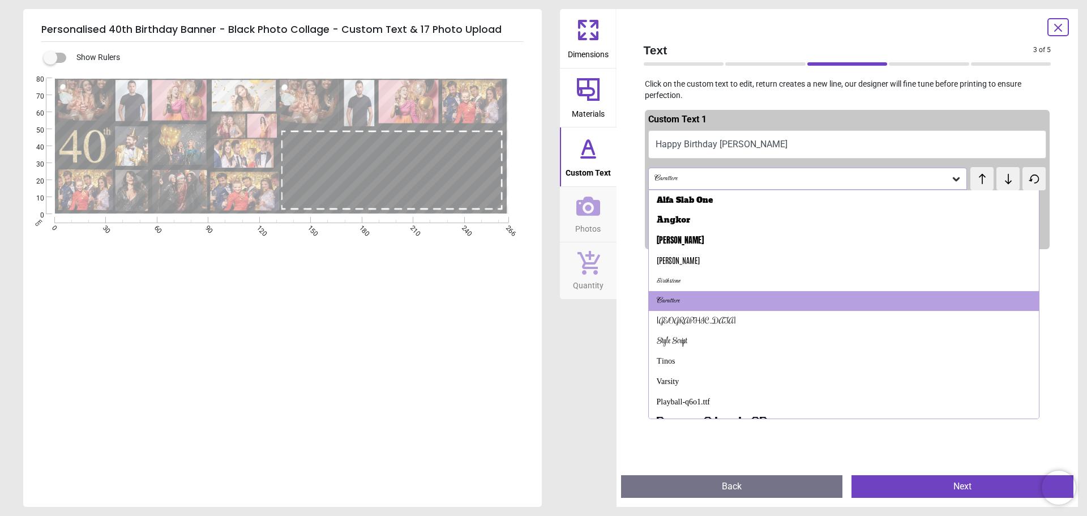
click at [1000, 179] on icon at bounding box center [1008, 178] width 17 height 11
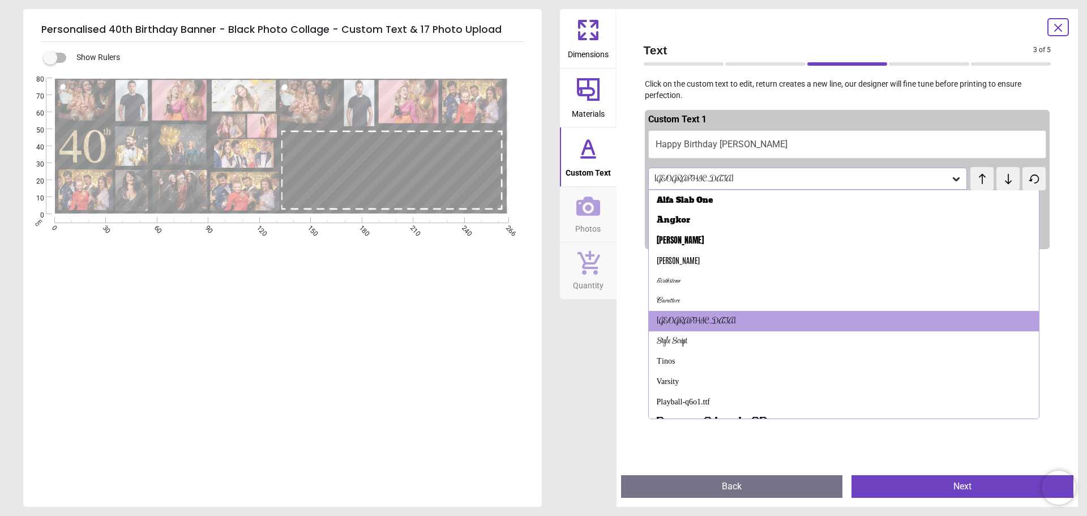
click at [1000, 179] on icon at bounding box center [1008, 178] width 17 height 11
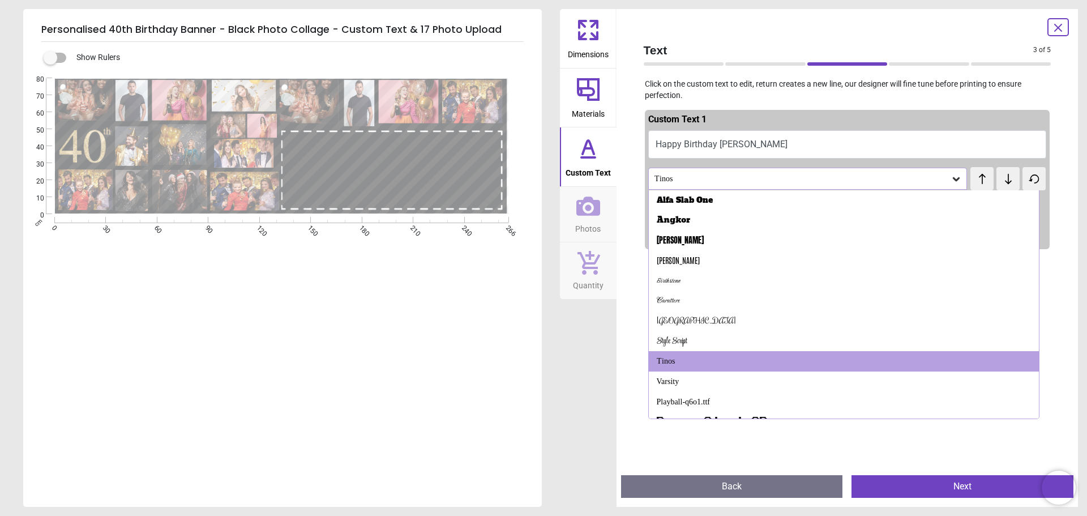
click at [1000, 179] on icon at bounding box center [1008, 178] width 17 height 11
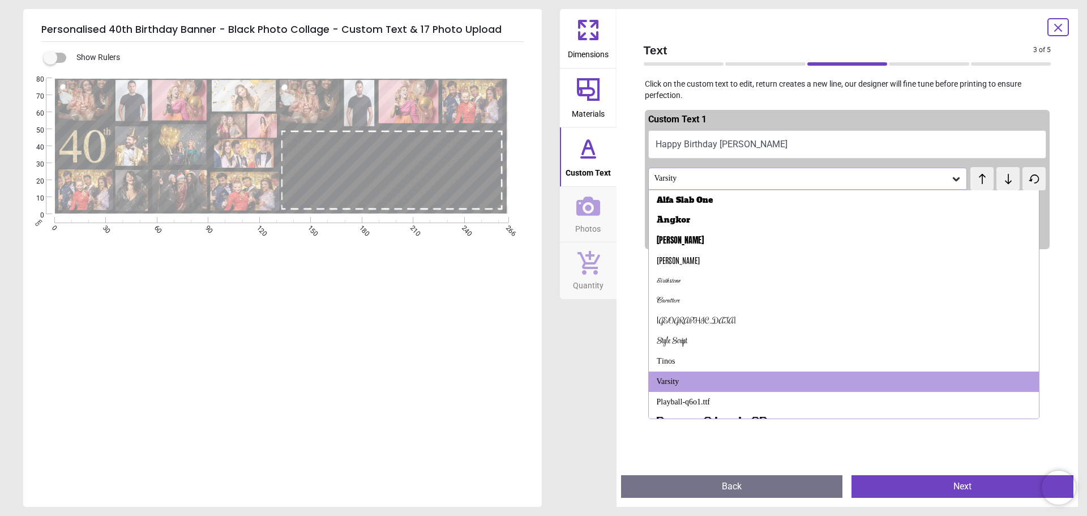
click at [1000, 179] on icon at bounding box center [1008, 178] width 17 height 11
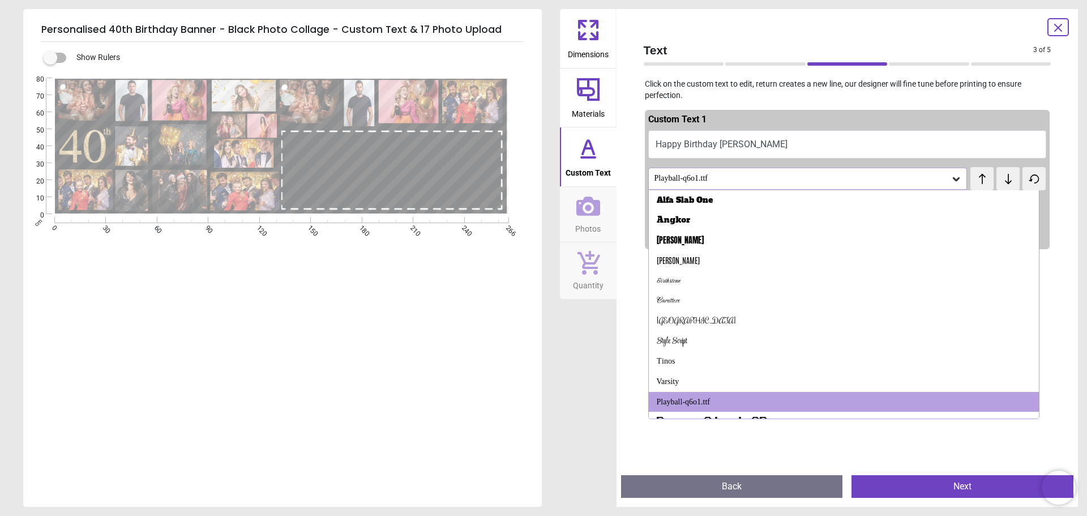
click at [1000, 179] on icon at bounding box center [1008, 178] width 17 height 11
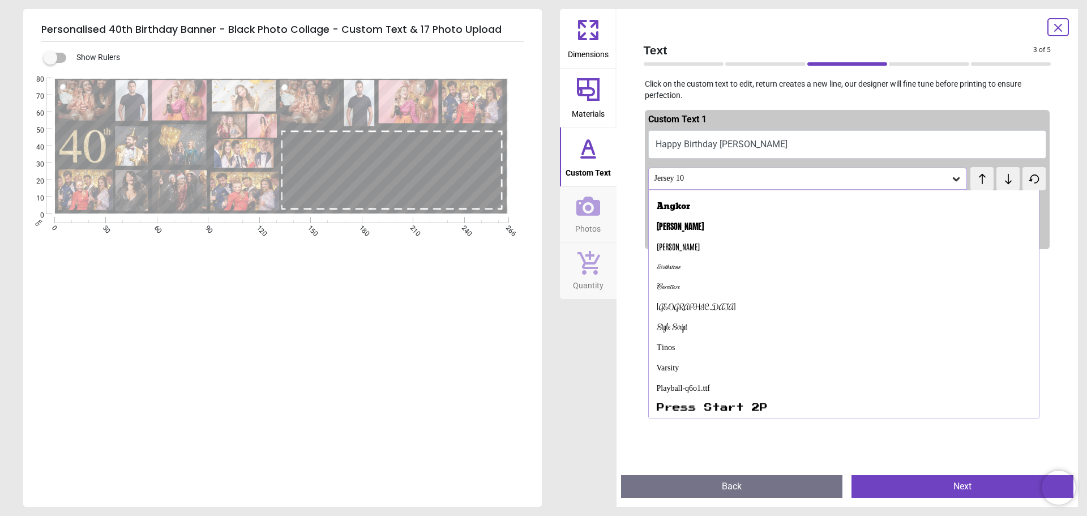
click at [1000, 179] on icon at bounding box center [1008, 178] width 17 height 11
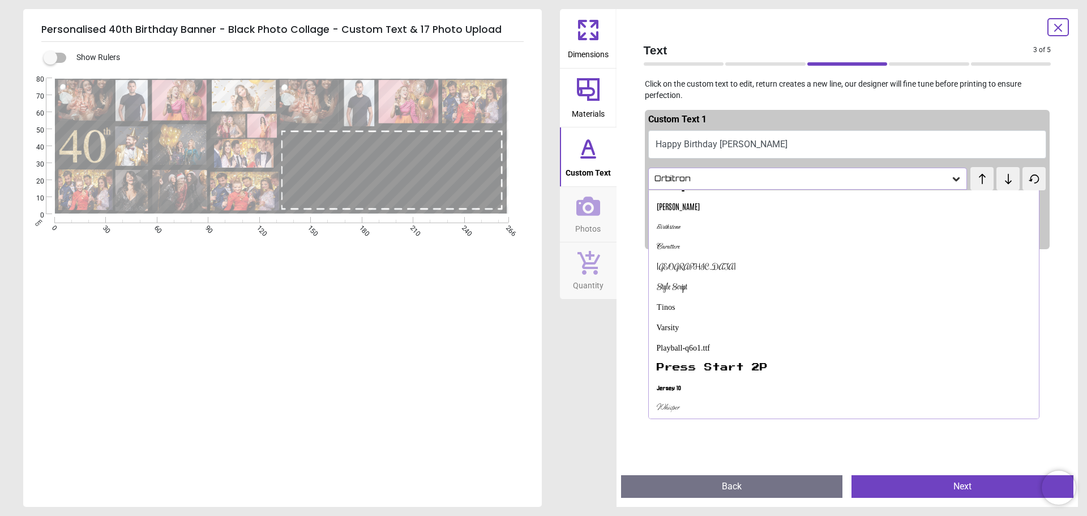
click at [1000, 179] on icon at bounding box center [1008, 178] width 17 height 11
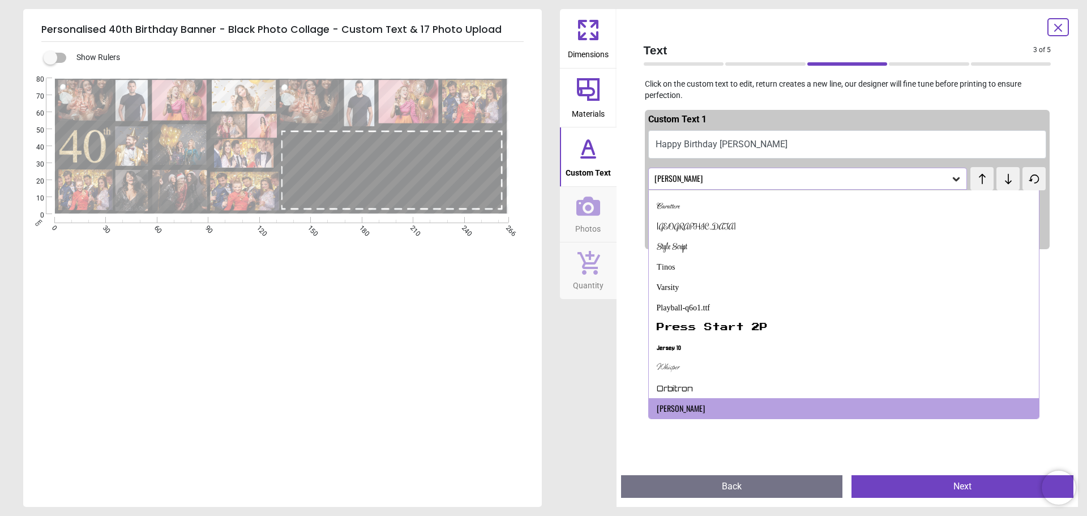
click at [1000, 179] on icon at bounding box center [1008, 178] width 17 height 11
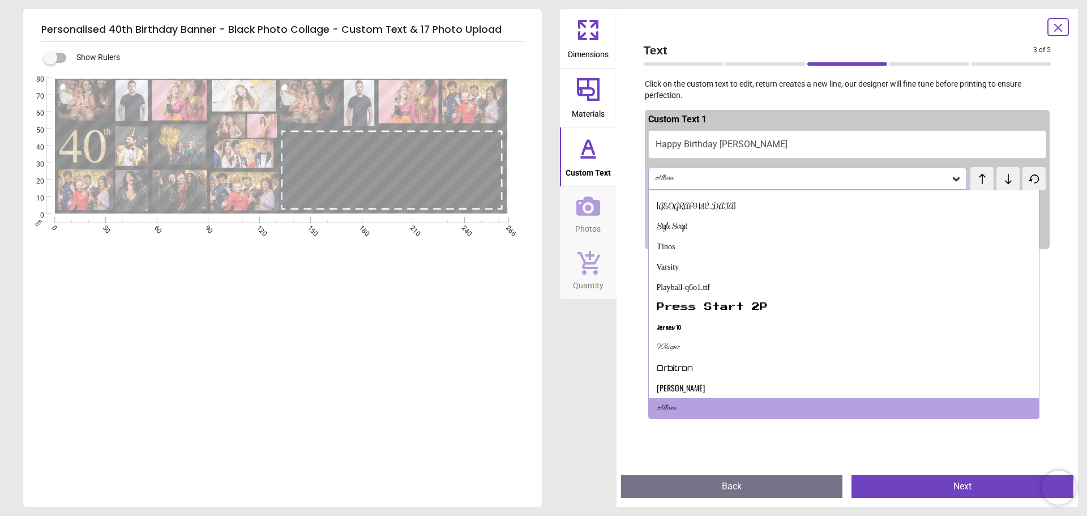
click at [1000, 179] on icon at bounding box center [1008, 178] width 17 height 11
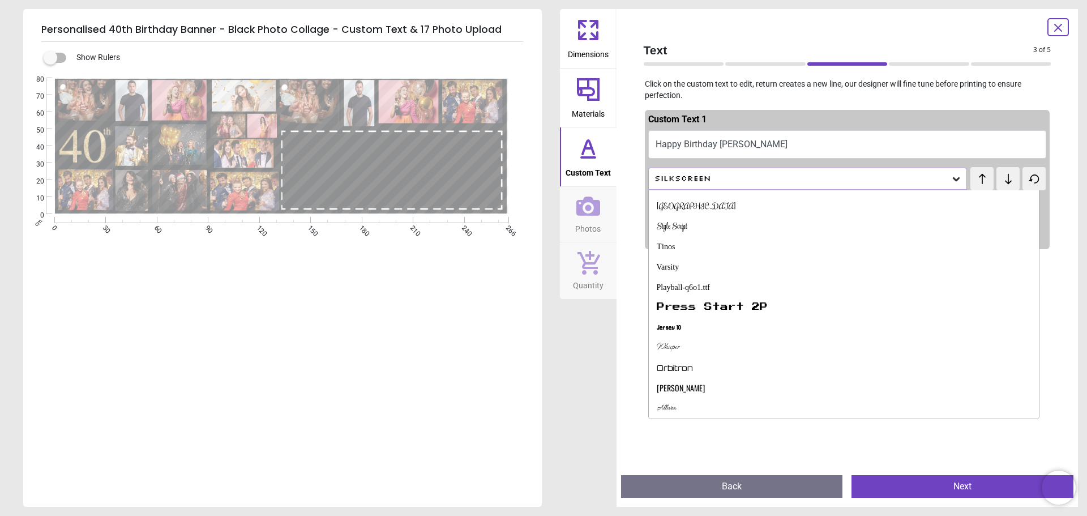
click at [1000, 179] on icon at bounding box center [1008, 178] width 17 height 11
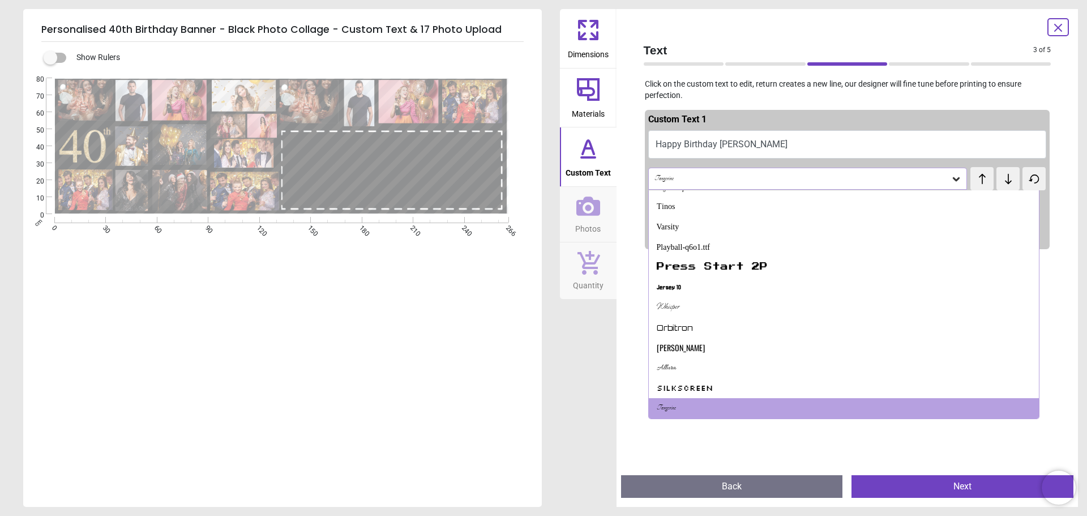
click at [1000, 179] on icon at bounding box center [1008, 178] width 17 height 11
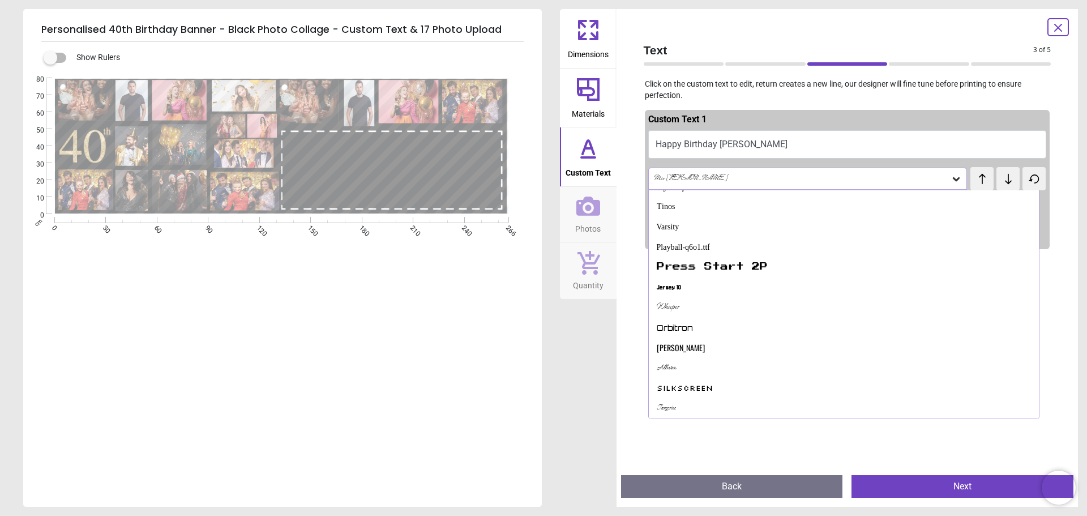
scroll to position [195, 0]
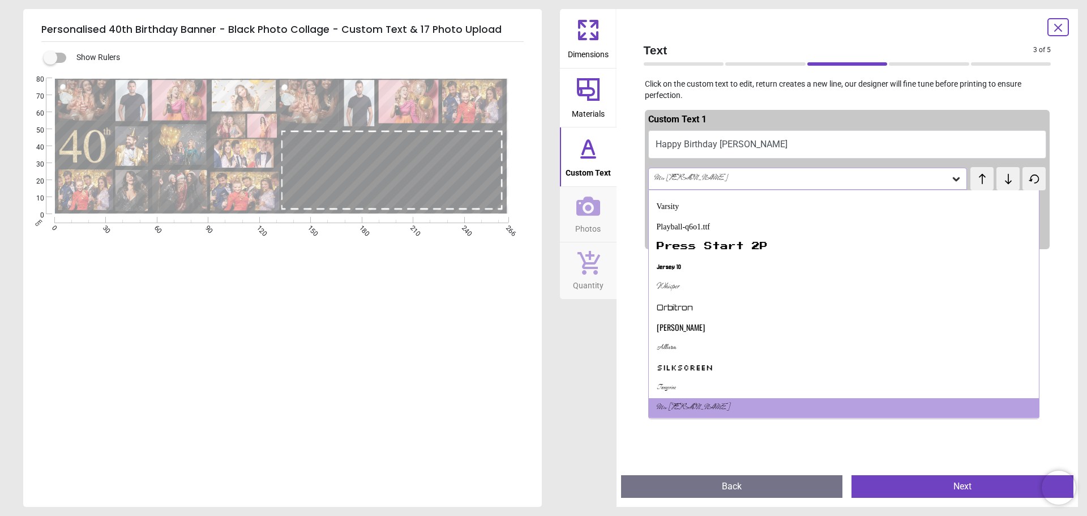
click at [980, 176] on span "test" at bounding box center [983, 173] width 6 height 9
click at [980, 175] on span "test" at bounding box center [983, 173] width 6 height 9
click at [949, 97] on p "Click on the custom text to edit, return creates a new line, our designer will …" at bounding box center [848, 90] width 426 height 22
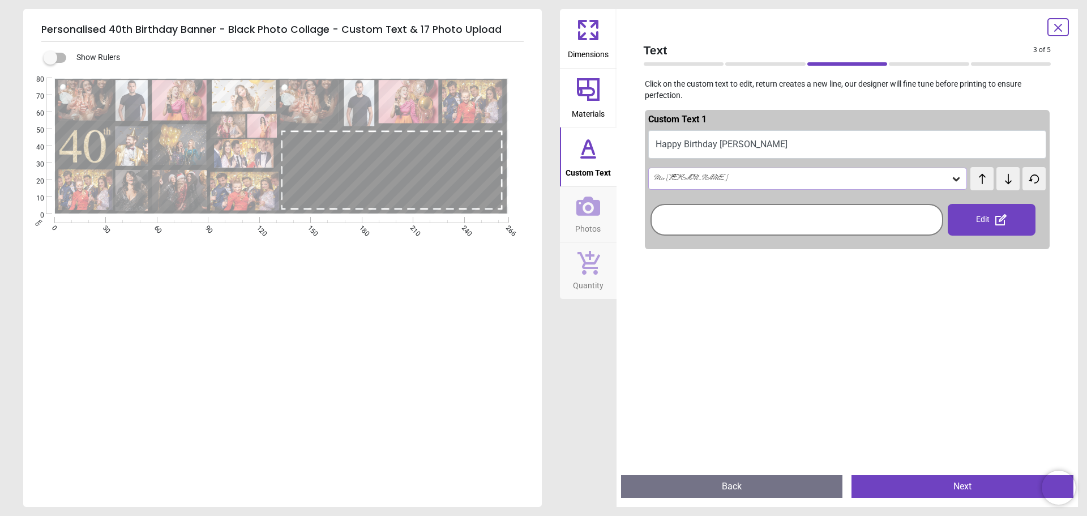
click at [980, 182] on icon at bounding box center [982, 178] width 17 height 11
click at [100, 142] on div "Created with Snap null" at bounding box center [281, 146] width 516 height 136
click at [959, 177] on div "Tangerine" at bounding box center [807, 179] width 319 height 22
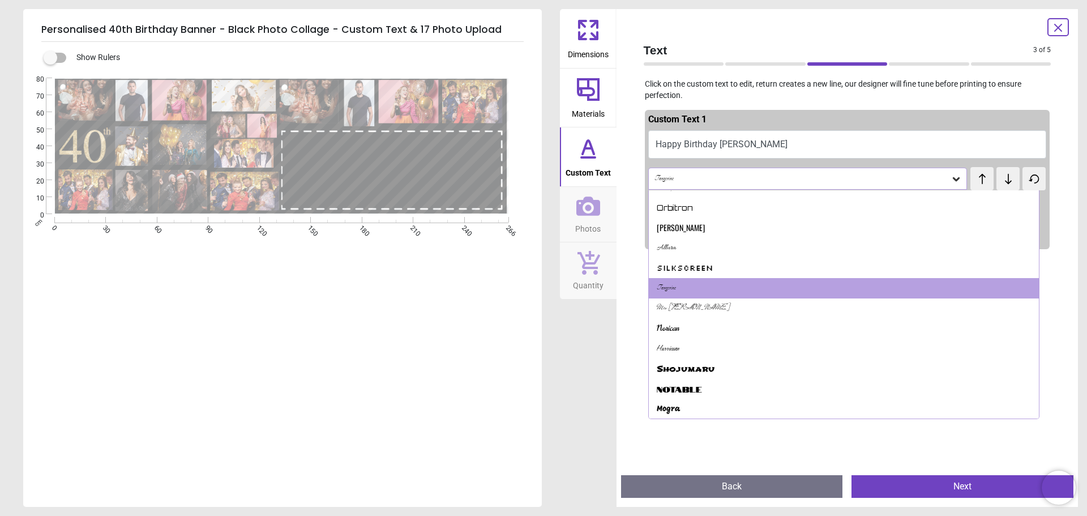
scroll to position [465, 0]
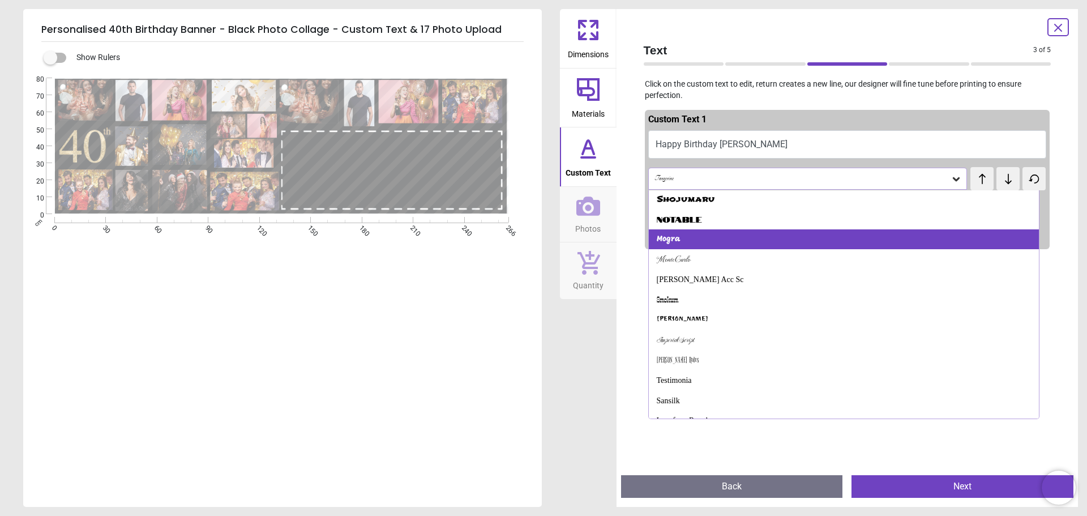
click at [894, 245] on div "Mogra" at bounding box center [844, 239] width 391 height 20
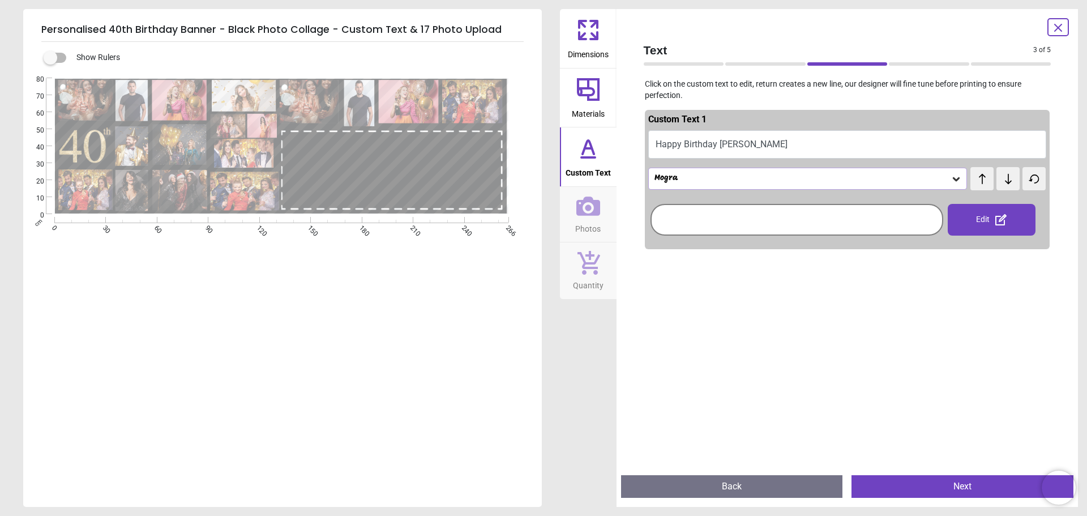
click at [971, 178] on span "test" at bounding box center [975, 173] width 8 height 14
click at [984, 171] on span "test" at bounding box center [991, 172] width 26 height 10
click at [983, 172] on span "test" at bounding box center [991, 172] width 26 height 10
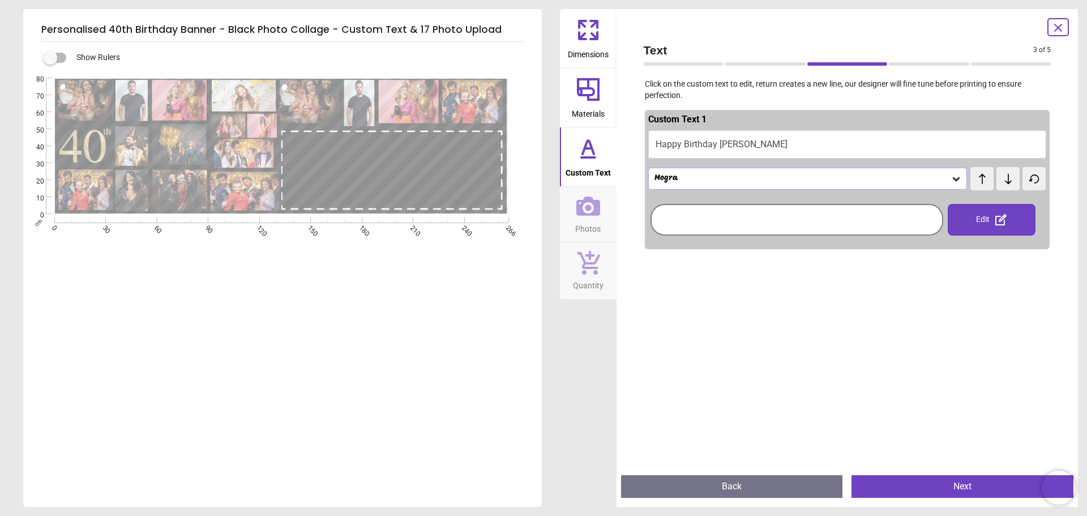
click at [983, 172] on span "test" at bounding box center [991, 172] width 26 height 10
click at [935, 180] on div "Mogra" at bounding box center [802, 179] width 298 height 10
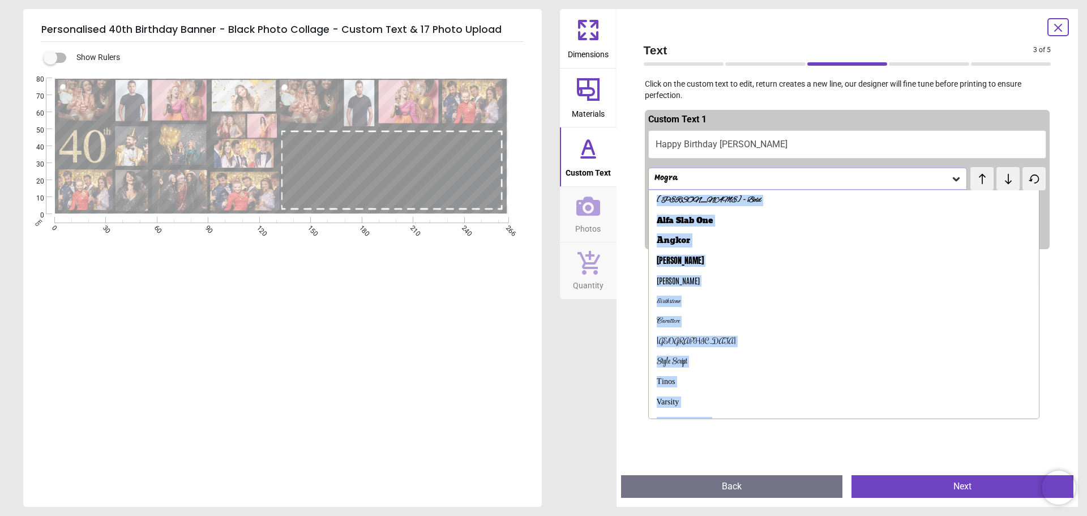
scroll to position [0, 0]
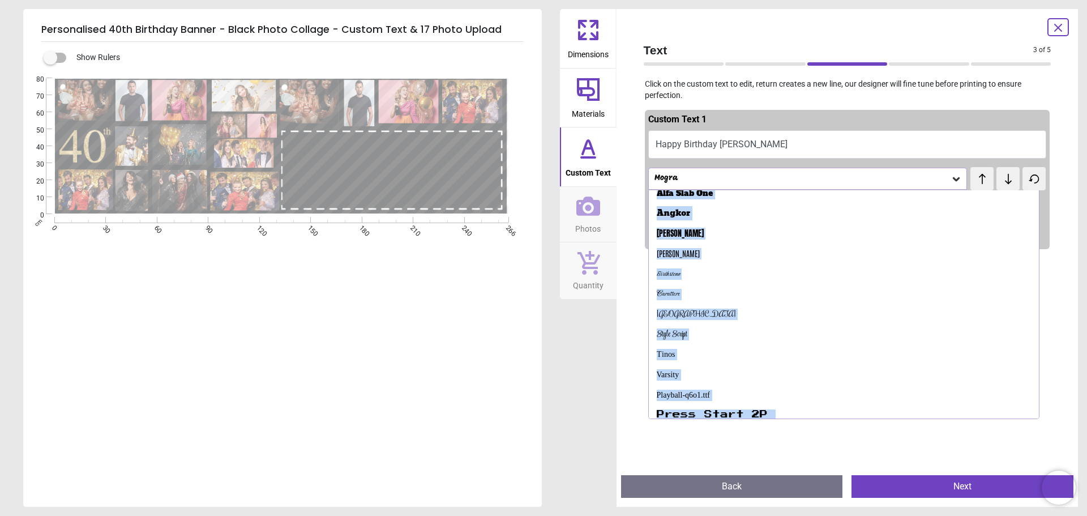
click at [933, 180] on div "Mogra" at bounding box center [802, 179] width 298 height 10
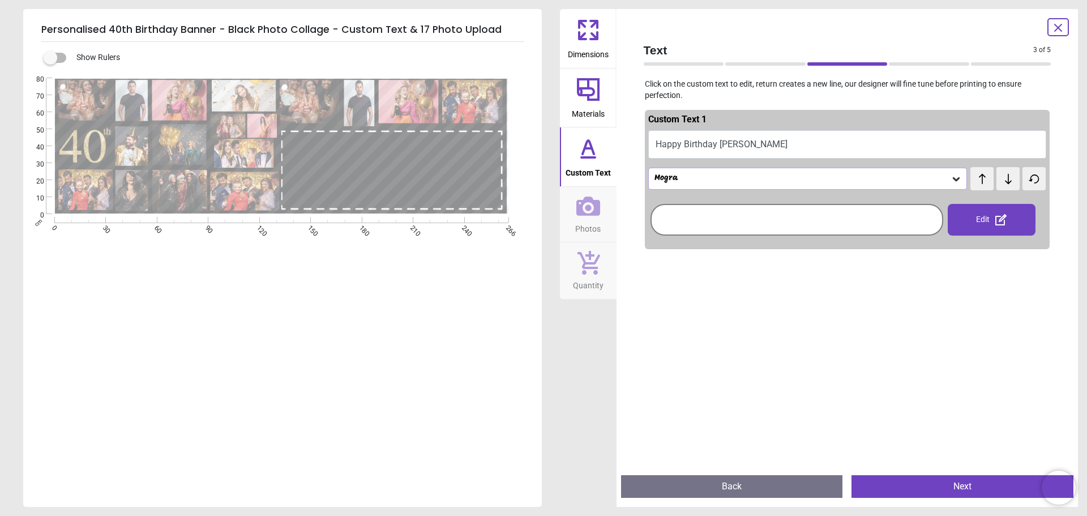
click at [974, 180] on icon at bounding box center [982, 178] width 17 height 11
click at [1023, 180] on button at bounding box center [1034, 178] width 23 height 23
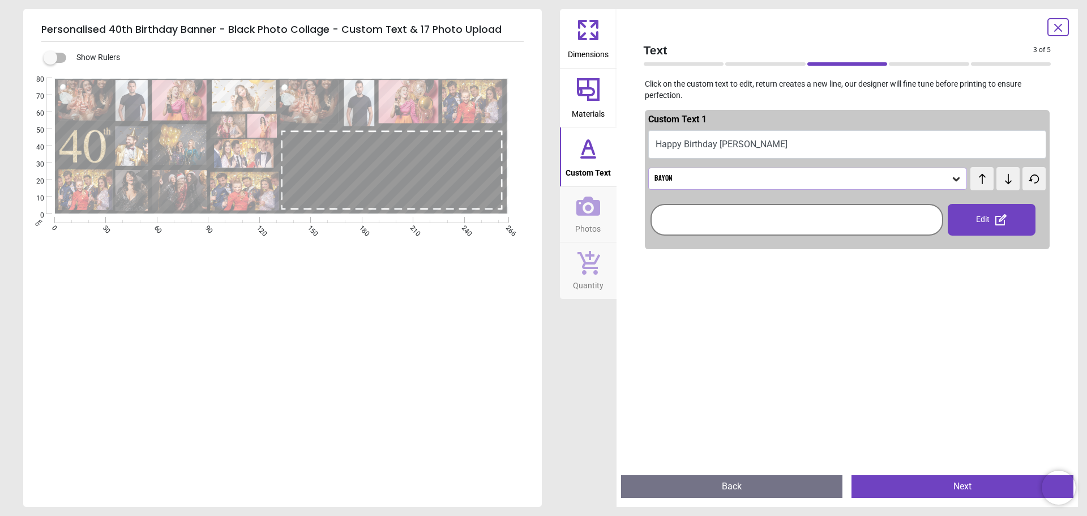
click at [1007, 177] on icon at bounding box center [1008, 178] width 17 height 11
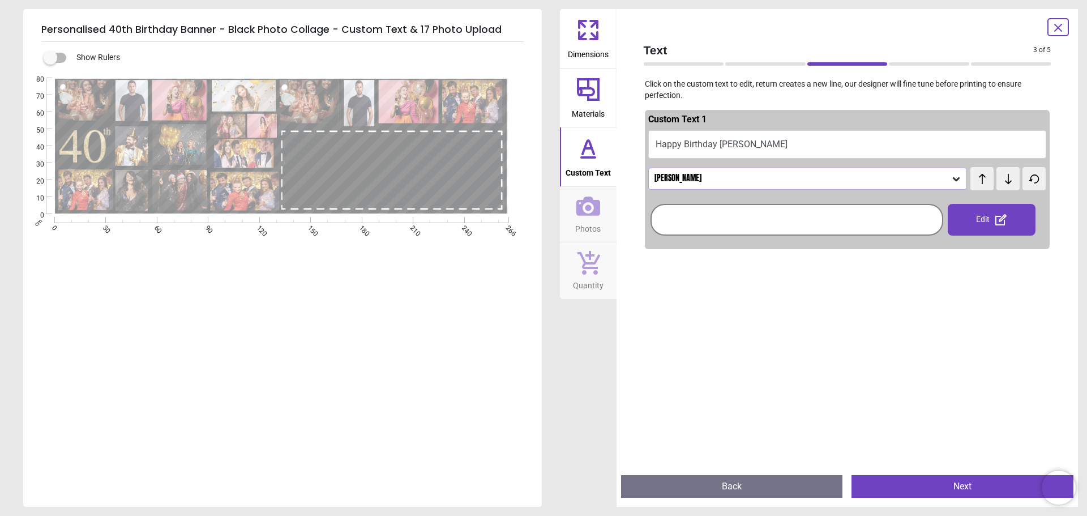
click at [1007, 177] on icon at bounding box center [1008, 178] width 17 height 11
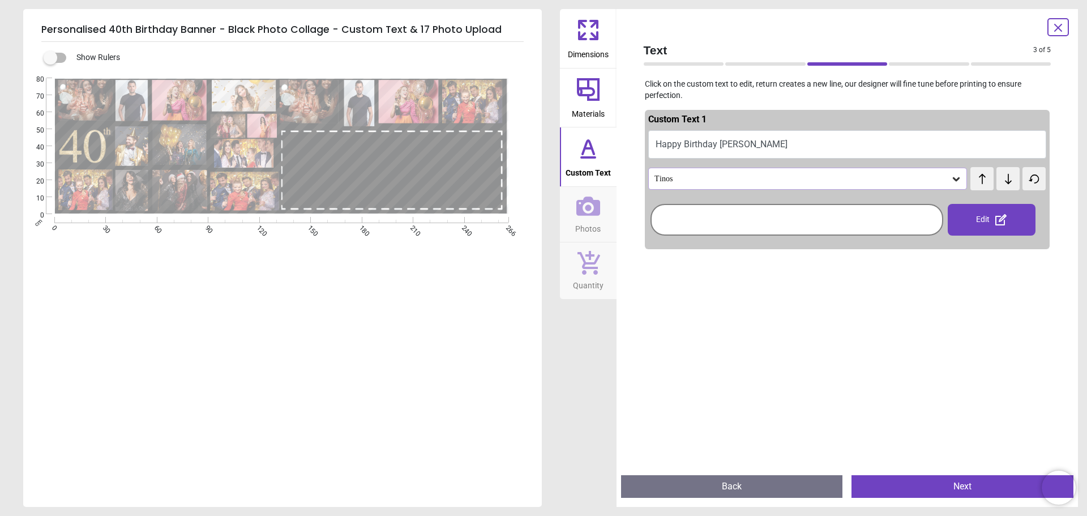
click at [1007, 177] on icon at bounding box center [1008, 178] width 17 height 11
click at [984, 175] on span "test" at bounding box center [986, 172] width 11 height 8
click at [997, 177] on button at bounding box center [1008, 178] width 23 height 23
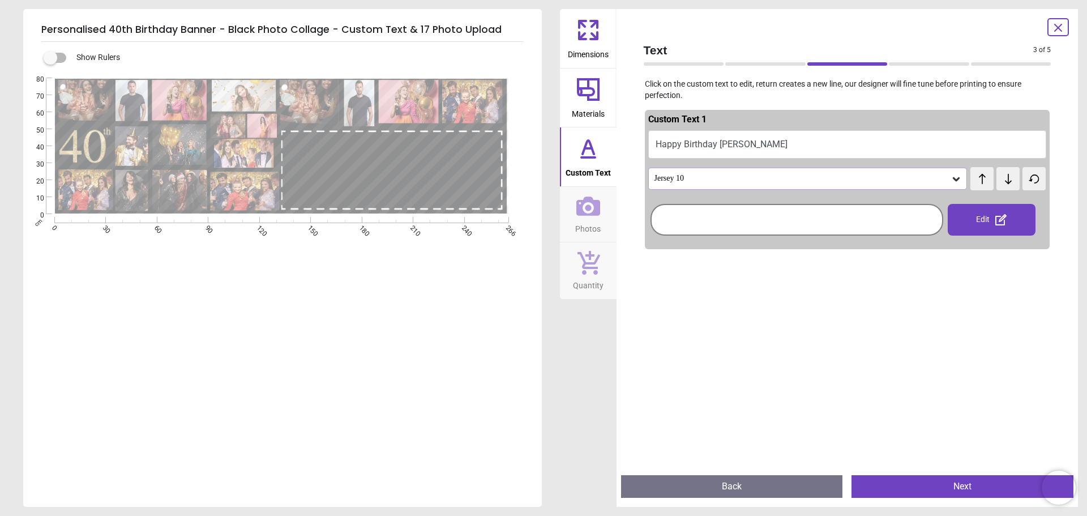
click at [997, 177] on button at bounding box center [1008, 178] width 23 height 23
click at [992, 177] on span "test" at bounding box center [994, 173] width 11 height 8
click at [1005, 181] on icon at bounding box center [1008, 178] width 7 height 10
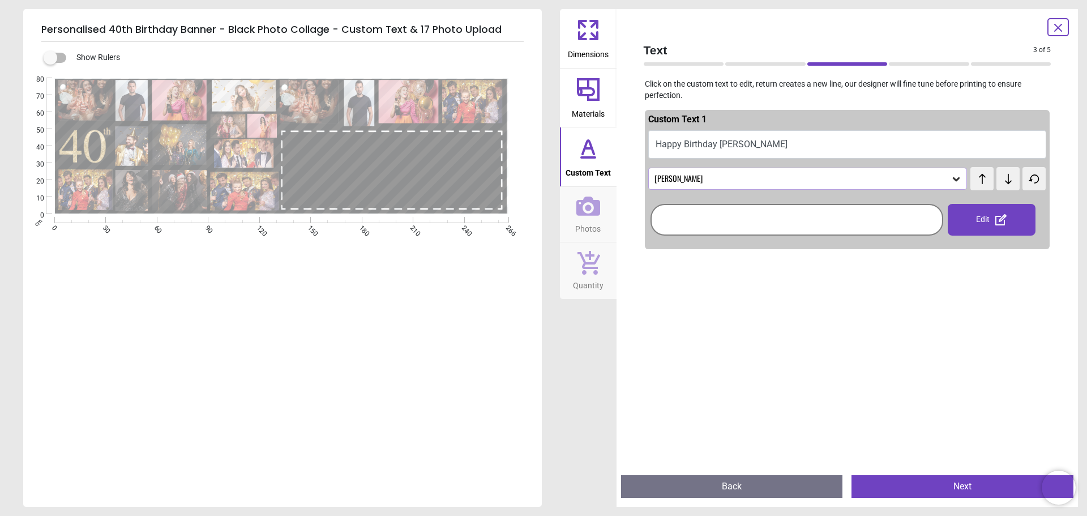
click at [1005, 181] on icon at bounding box center [1008, 178] width 7 height 10
click at [978, 179] on icon at bounding box center [982, 178] width 17 height 11
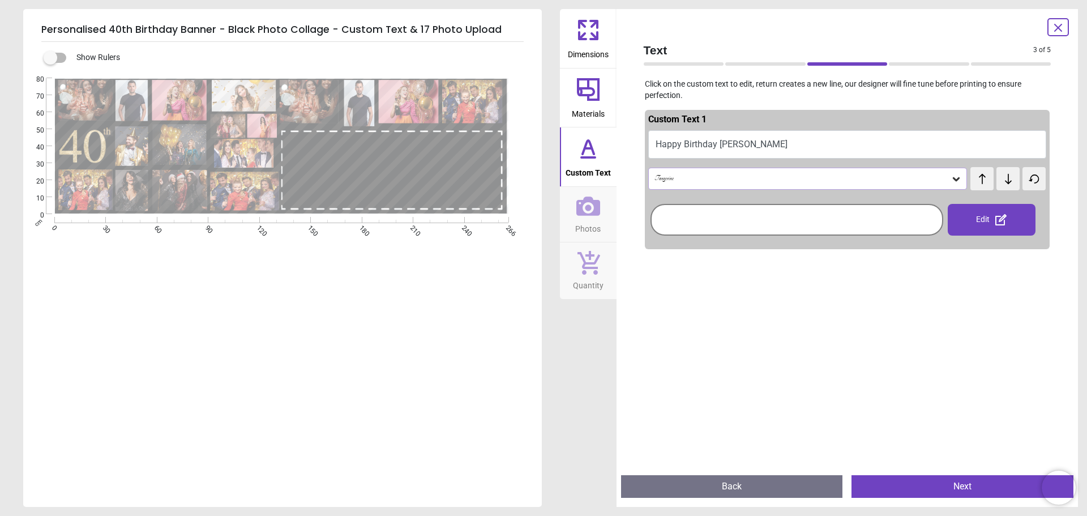
click at [50, 58] on label at bounding box center [50, 58] width 0 height 0
click at [69, 55] on div "Show Rulers" at bounding box center [295, 58] width 491 height 14
click at [50, 58] on label at bounding box center [50, 58] width 0 height 0
click at [345, 99] on image at bounding box center [360, 103] width 33 height 46
click at [360, 104] on image at bounding box center [360, 103] width 33 height 46
